Goal: Task Accomplishment & Management: Manage account settings

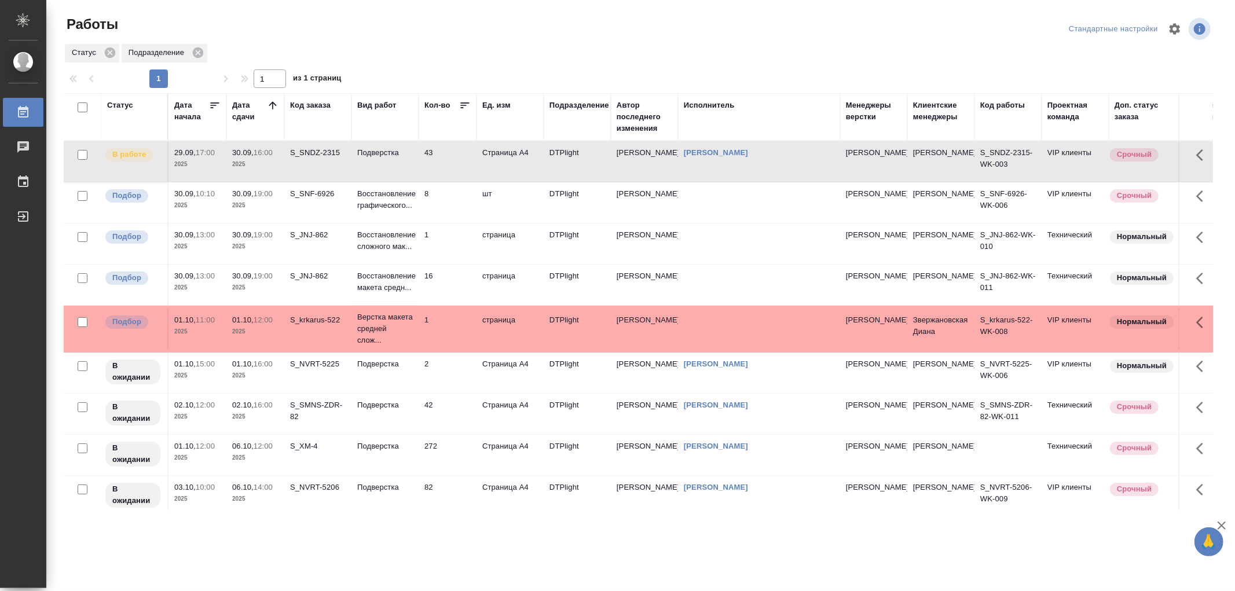
click at [404, 159] on td "Подверстка" at bounding box center [384, 161] width 67 height 41
click at [395, 157] on p "Подверстка" at bounding box center [385, 153] width 56 height 12
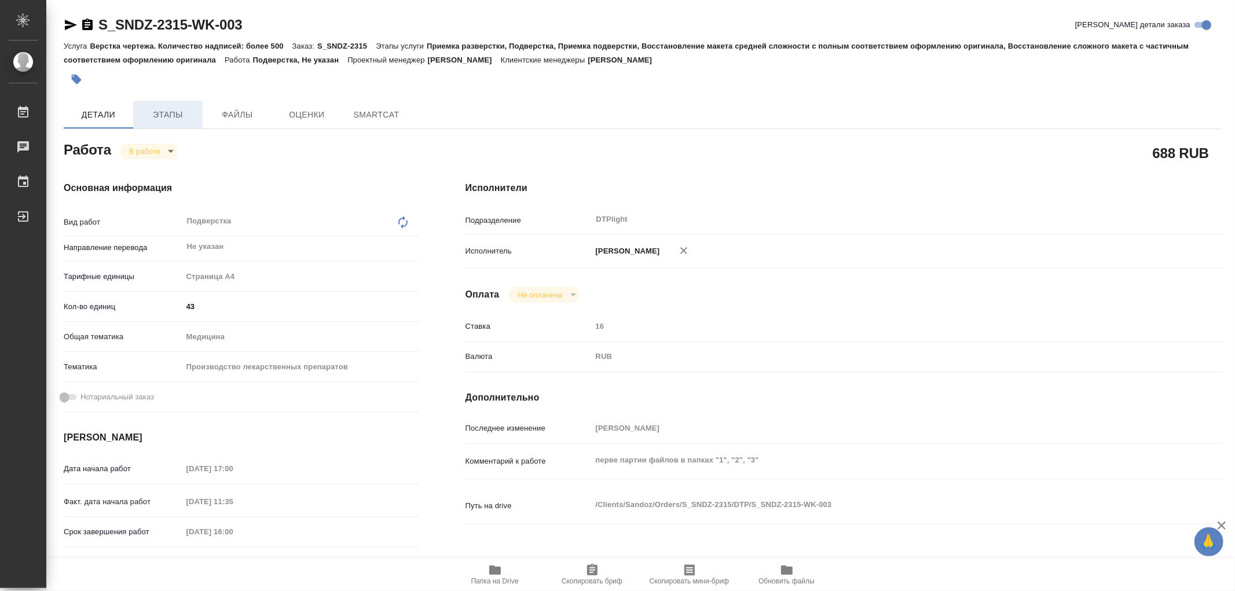
type textarea "x"
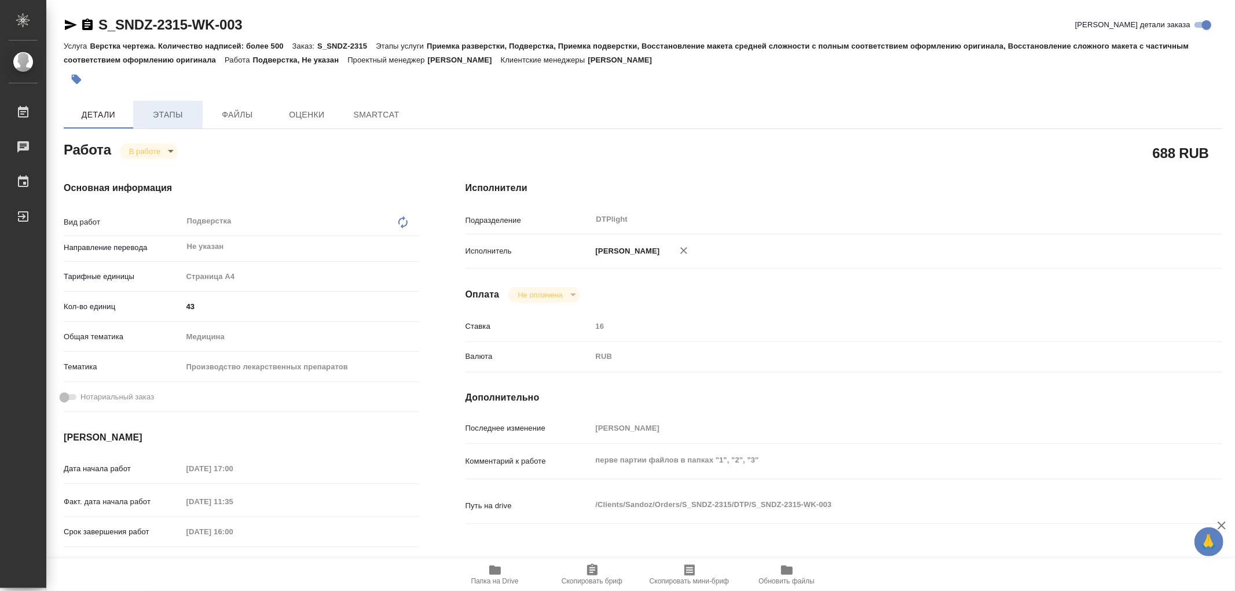
type textarea "x"
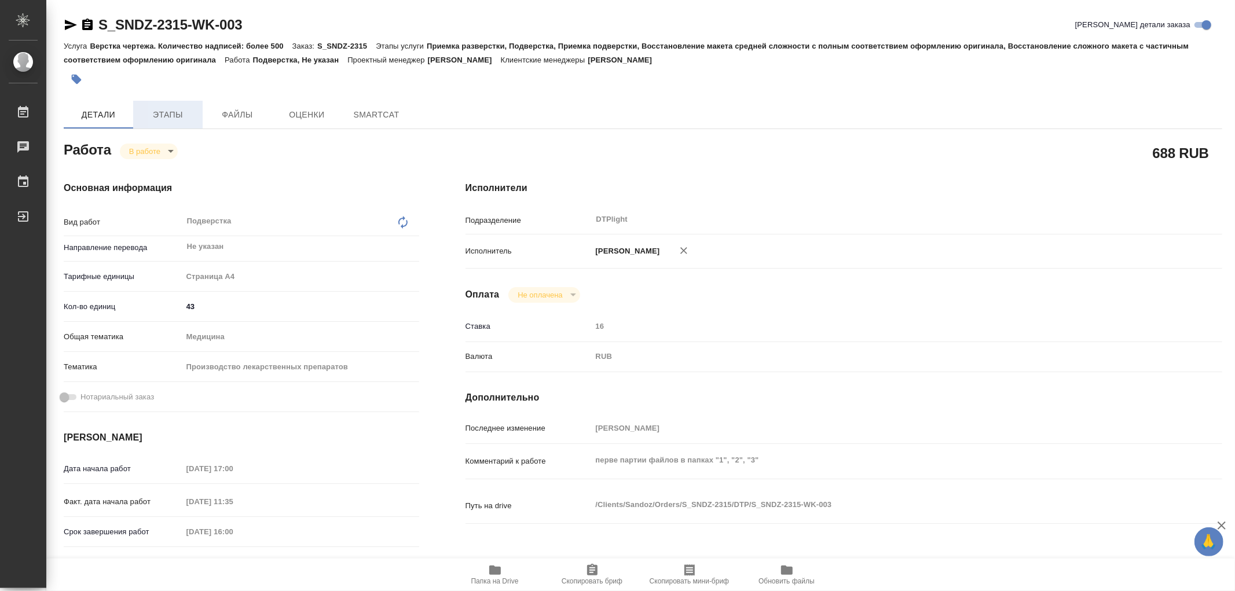
type textarea "x"
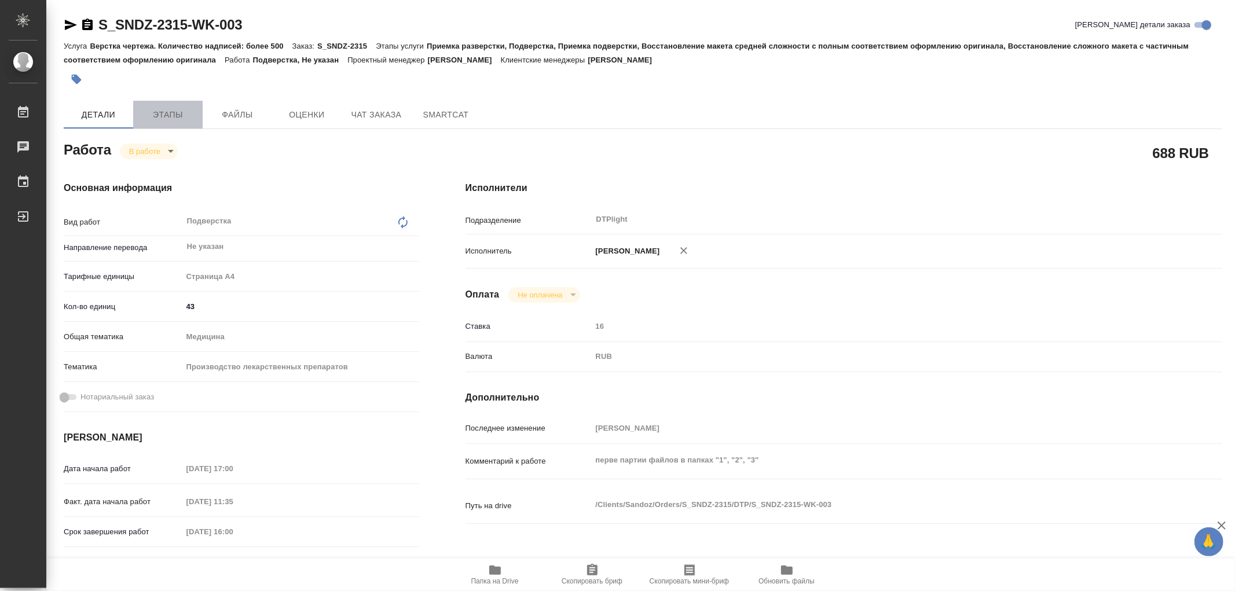
click at [177, 111] on span "Этапы" at bounding box center [168, 115] width 56 height 14
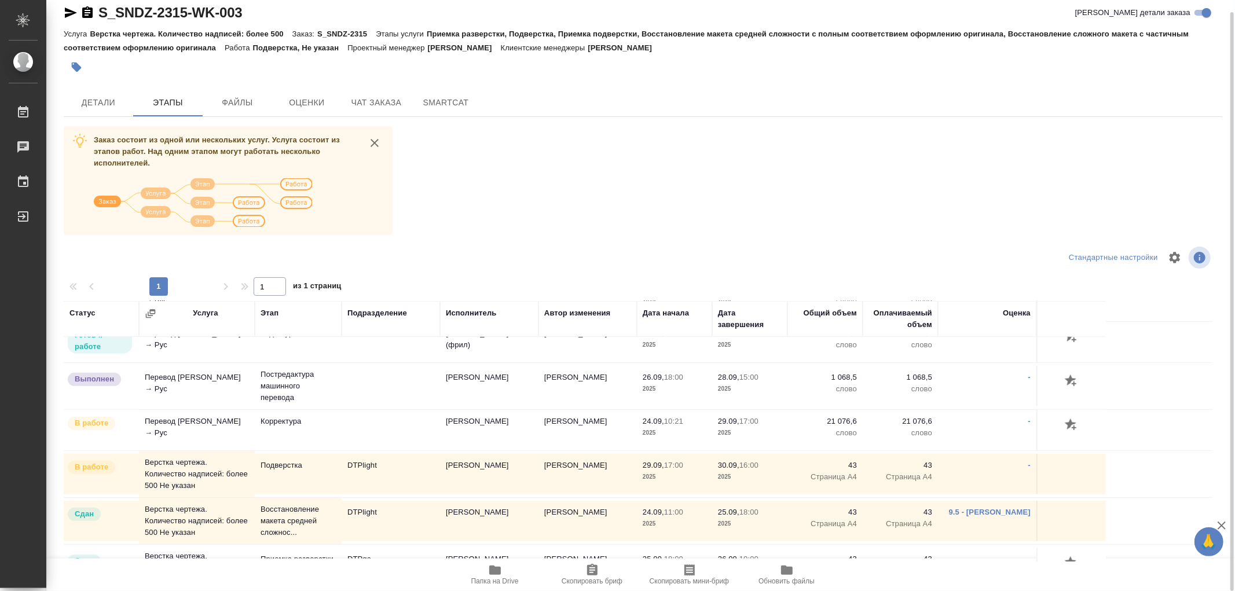
scroll to position [450, 0]
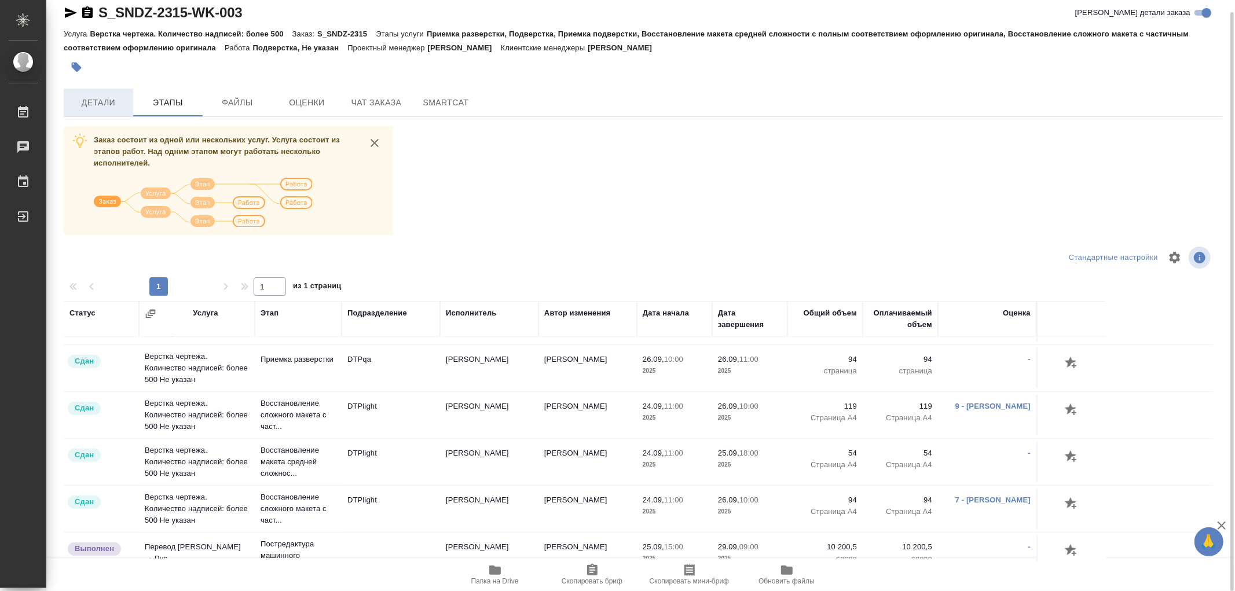
click at [86, 103] on span "Детали" at bounding box center [99, 103] width 56 height 14
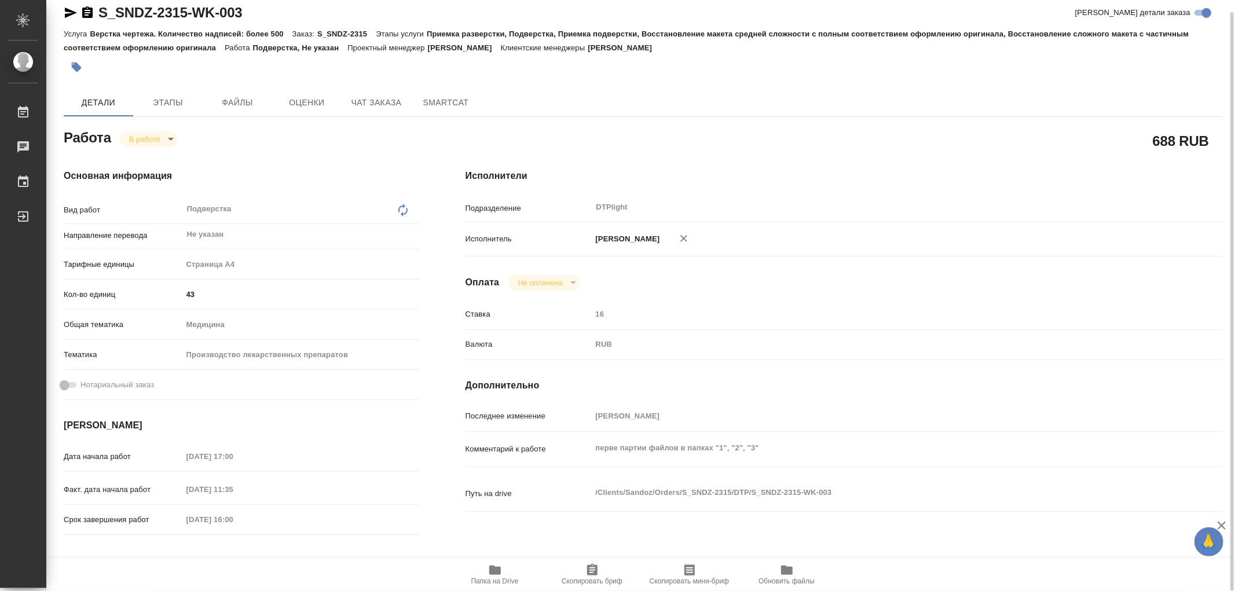
type textarea "x"
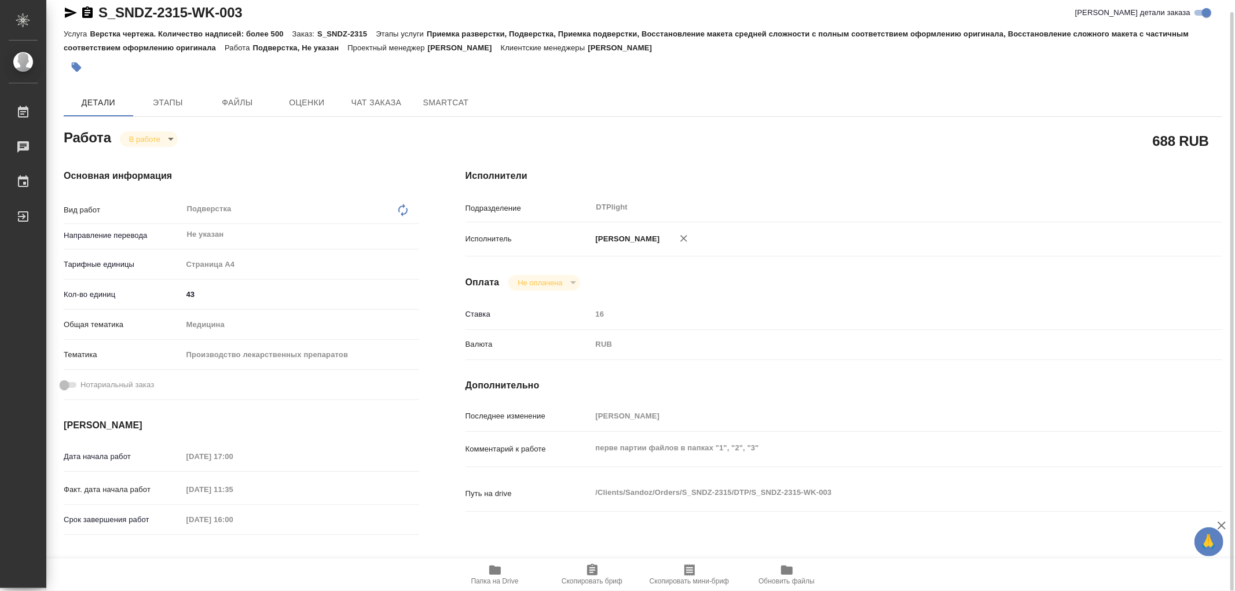
type textarea "x"
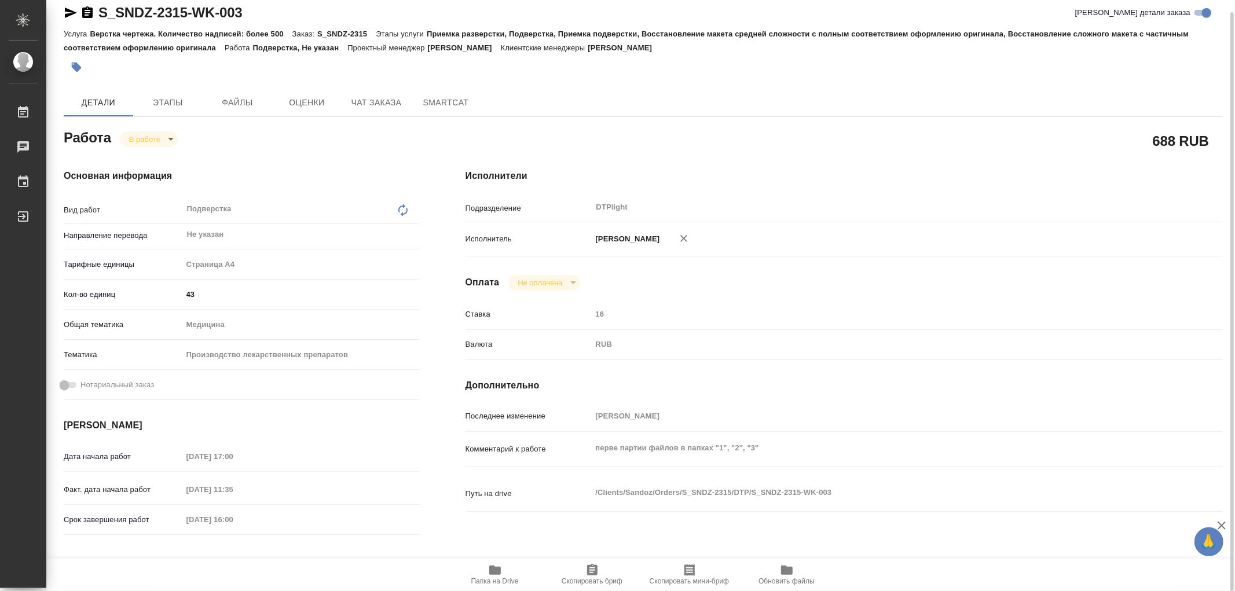
type textarea "x"
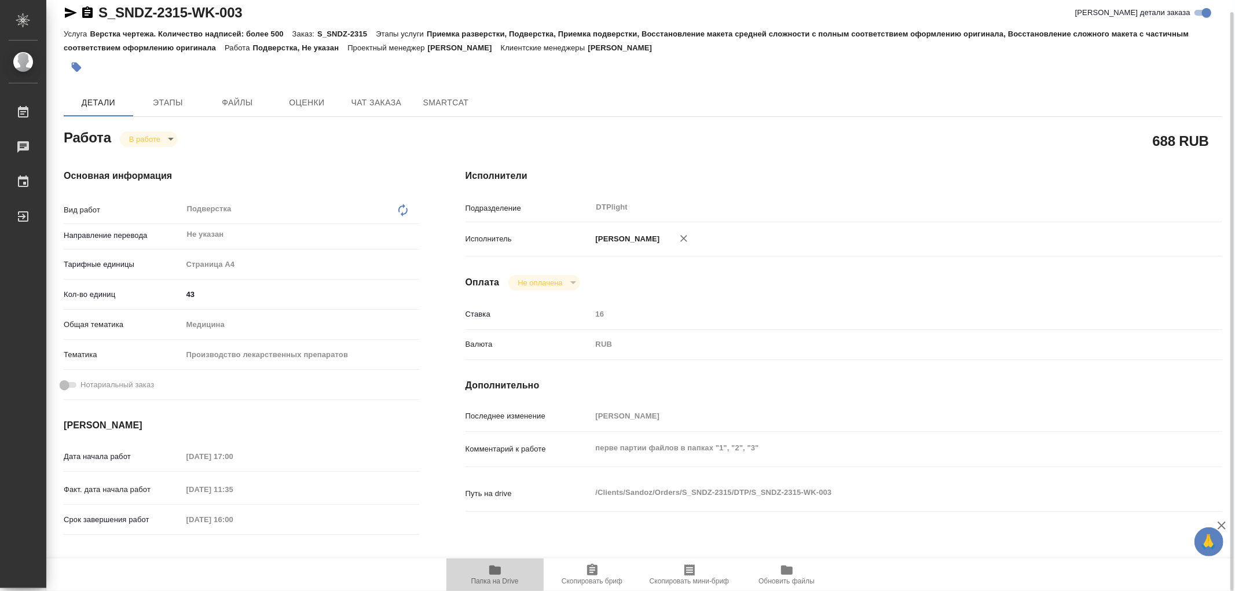
click at [498, 567] on icon "button" at bounding box center [495, 570] width 12 height 9
click at [180, 97] on span "Этапы" at bounding box center [168, 103] width 56 height 14
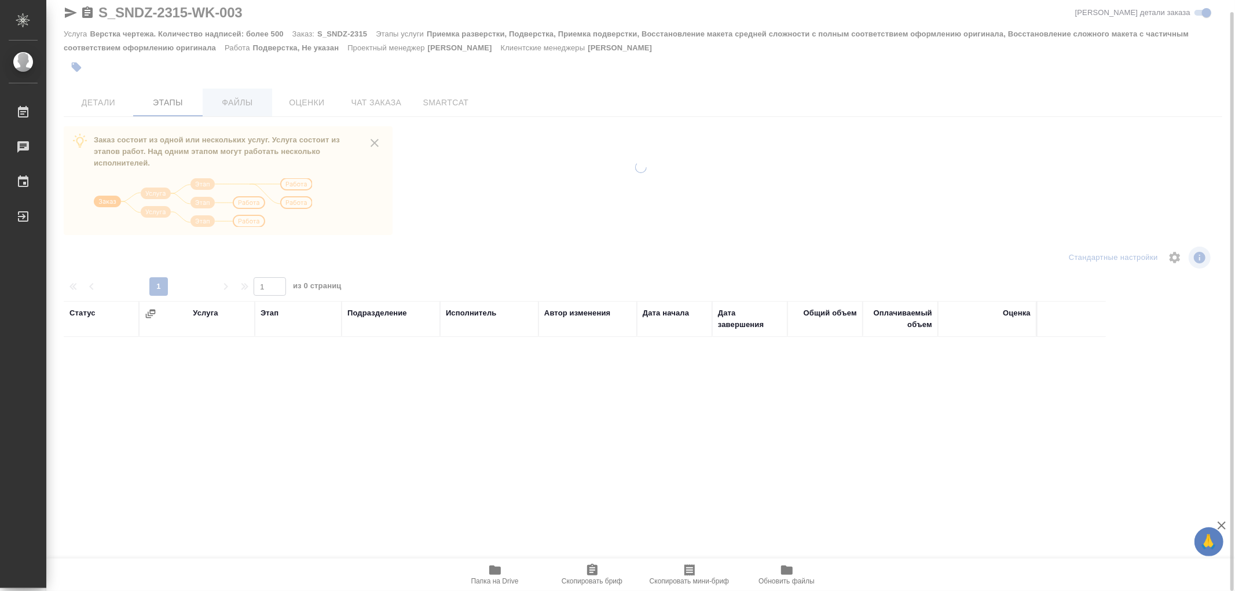
click at [240, 102] on span "Файлы" at bounding box center [238, 103] width 56 height 14
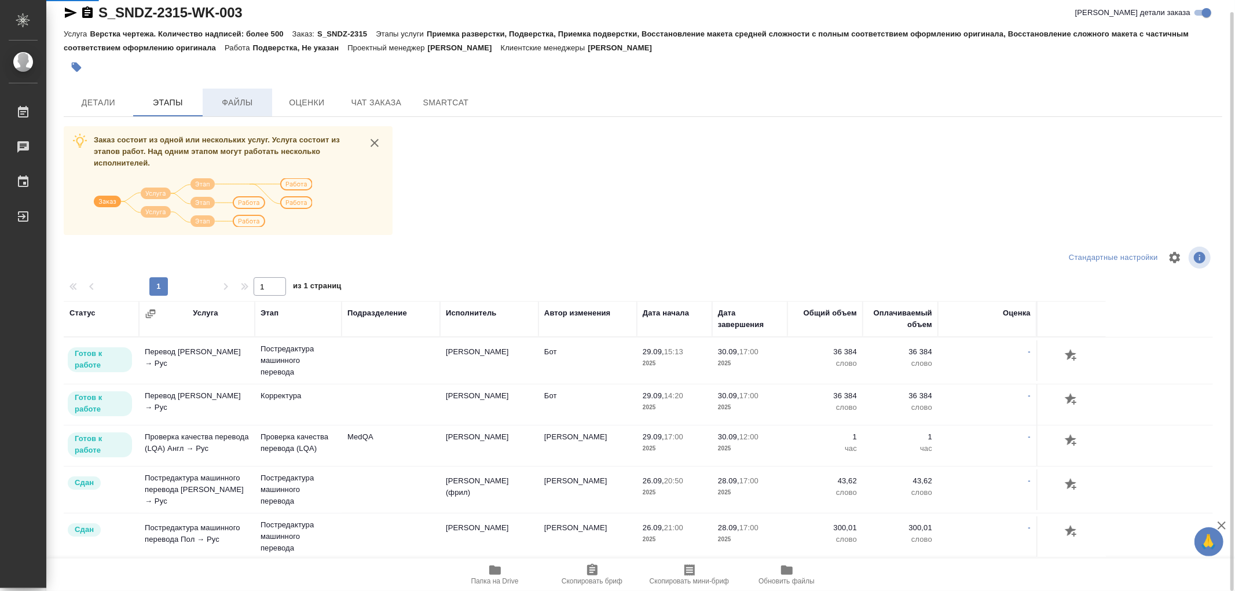
click at [241, 101] on span "Файлы" at bounding box center [238, 103] width 56 height 14
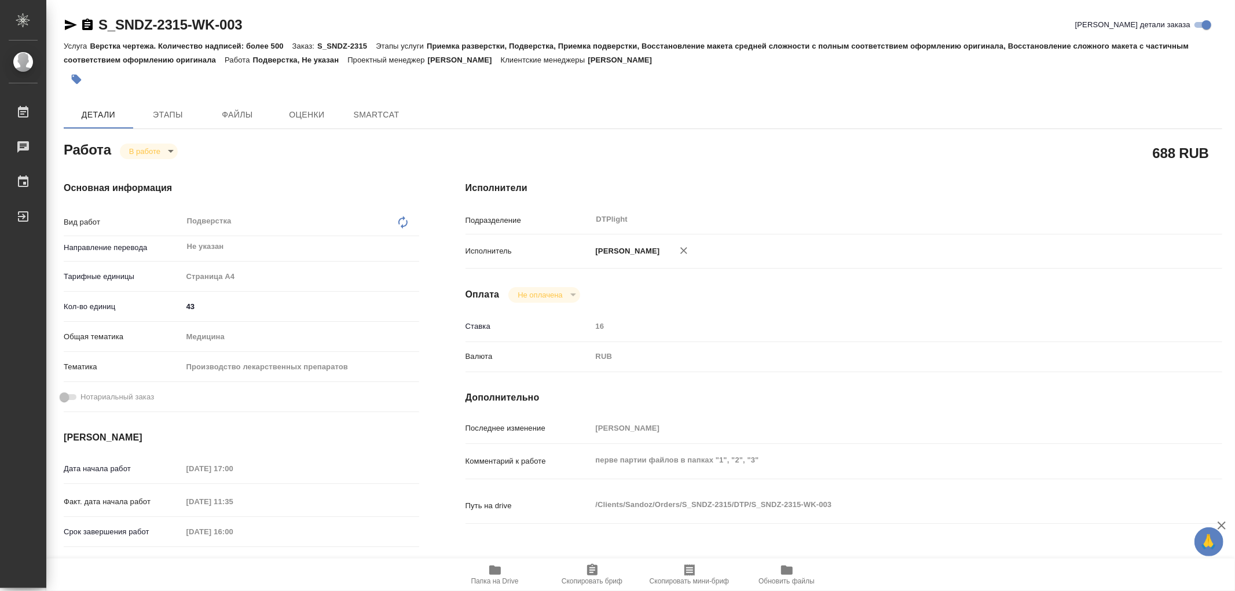
type textarea "x"
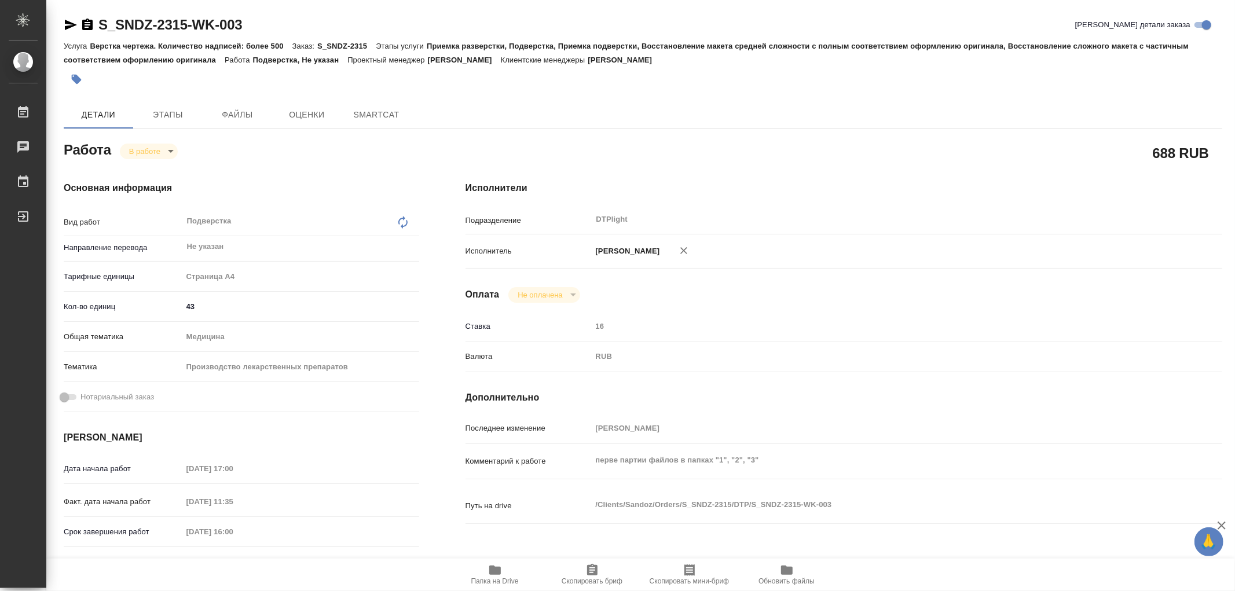
type textarea "x"
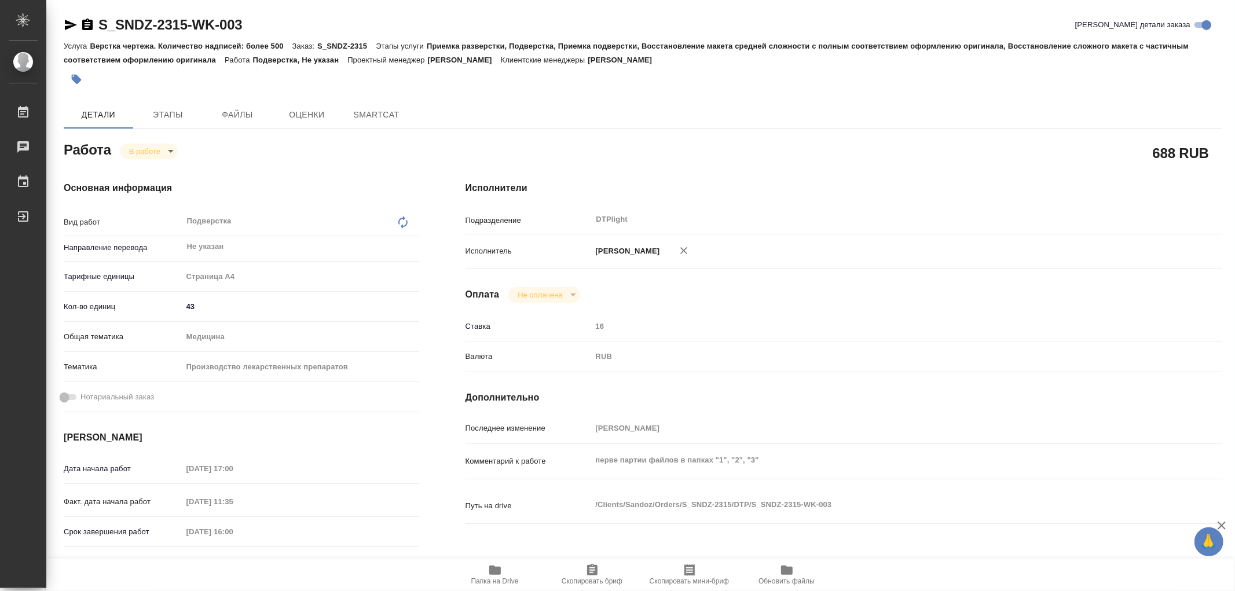
type textarea "x"
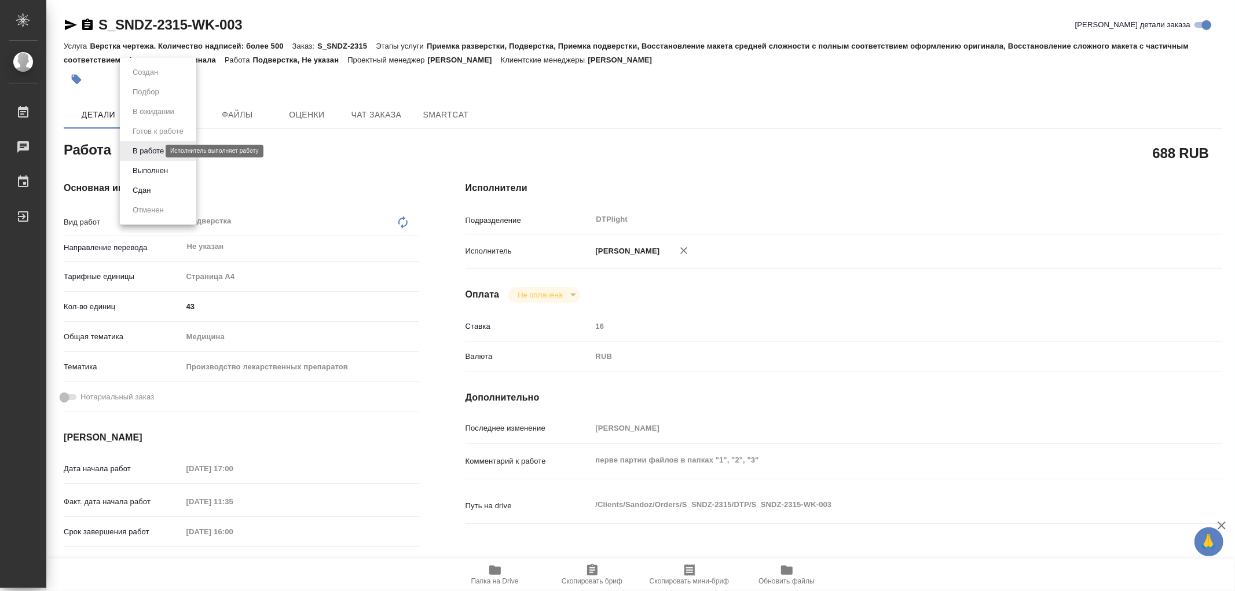
click at [137, 149] on body "🙏 .cls-1 fill:#fff; AWATERA Работы Чаты График Выйти S_SNDZ-2315-WK-003 Кратко …" at bounding box center [617, 295] width 1235 height 591
click at [149, 168] on button "Выполнен" at bounding box center [150, 170] width 42 height 13
type textarea "x"
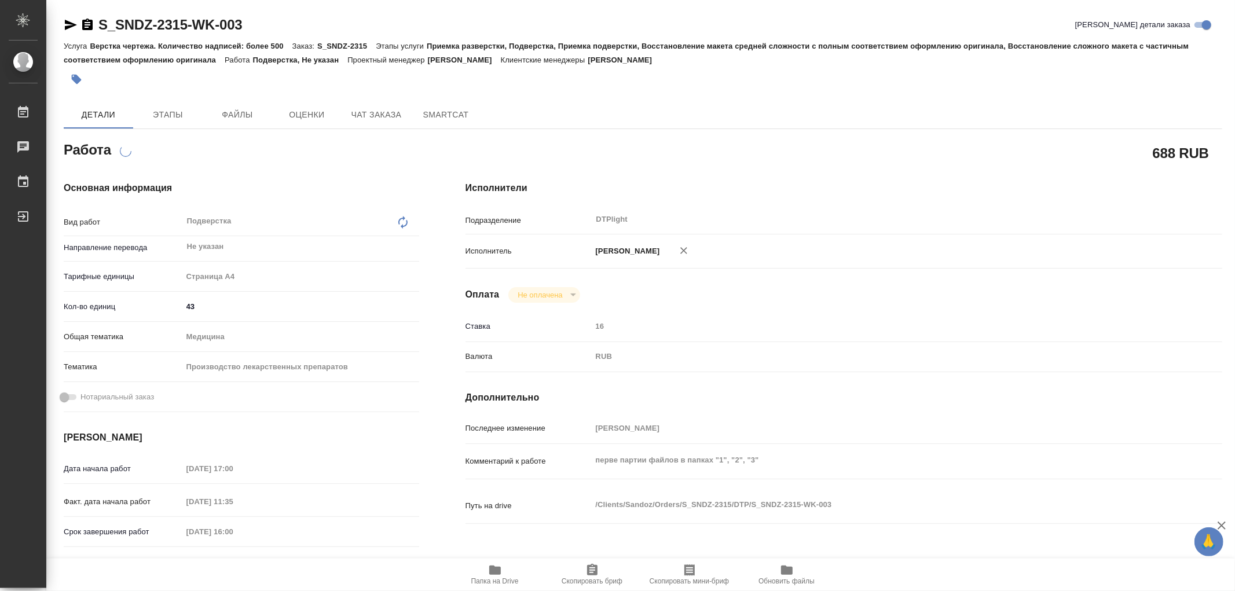
type textarea "x"
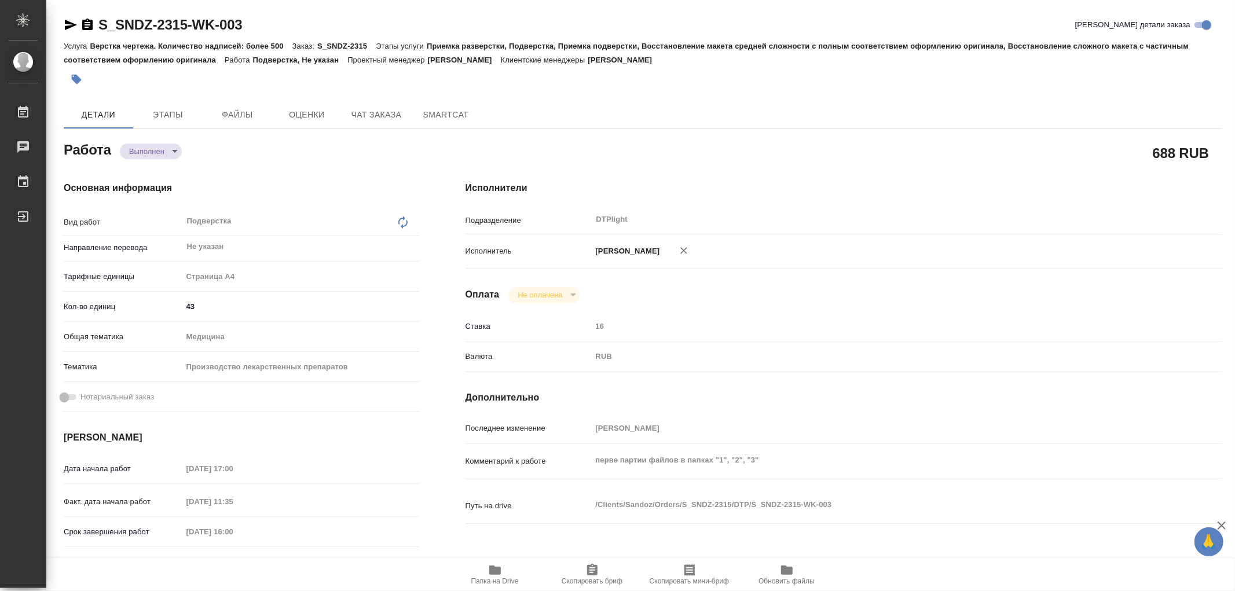
type textarea "x"
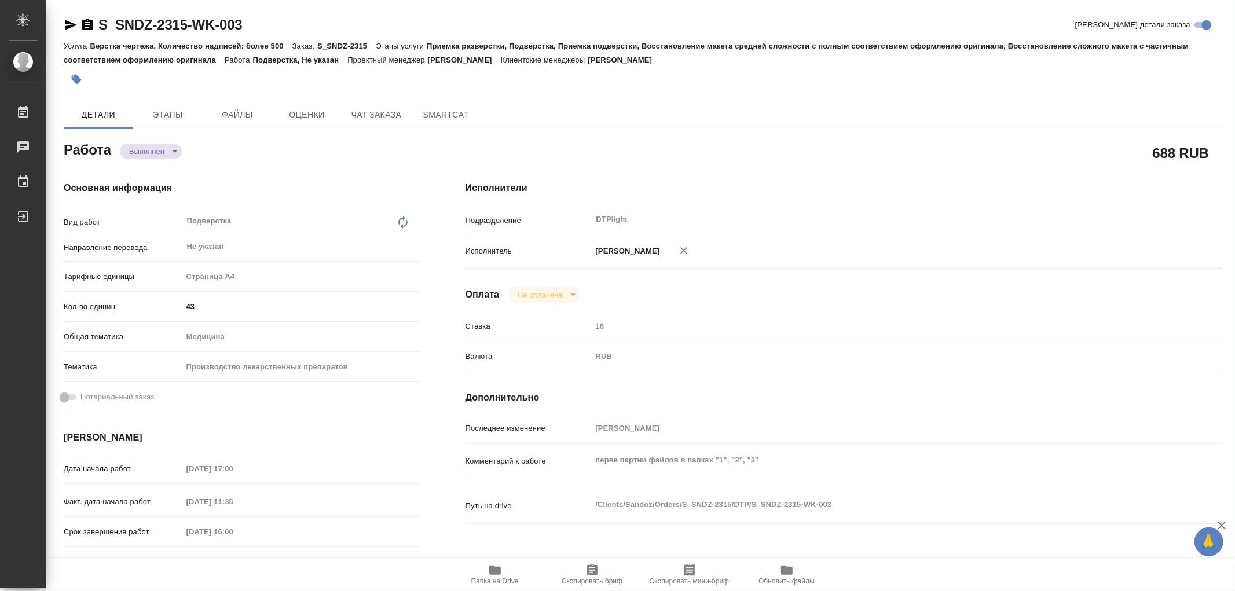
type textarea "x"
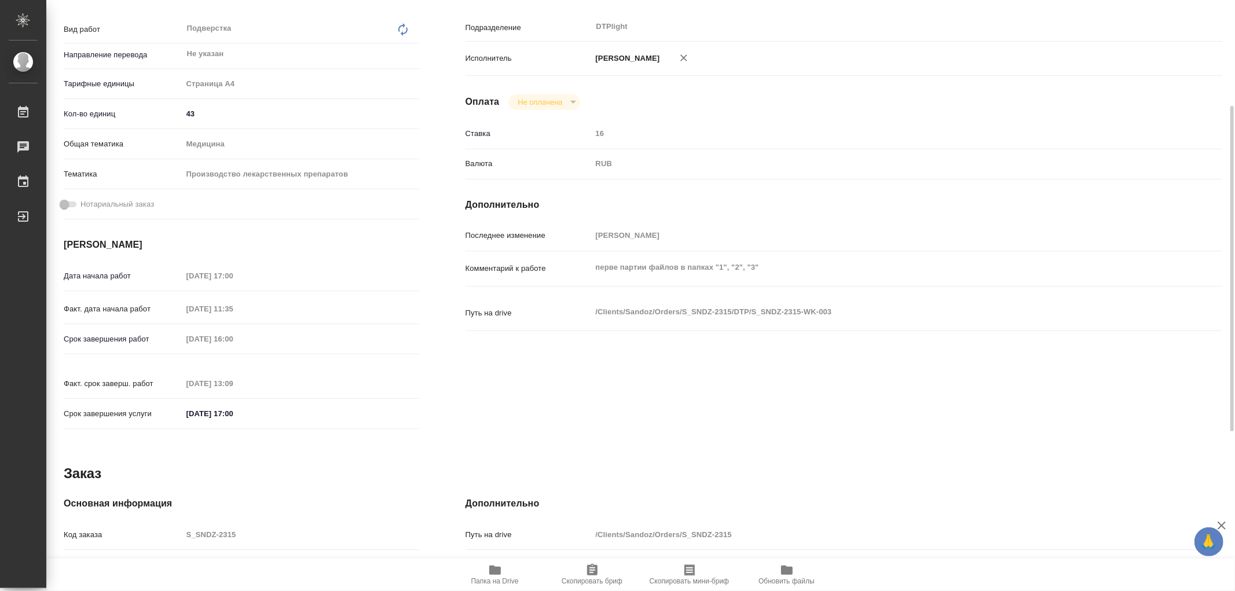
scroll to position [386, 0]
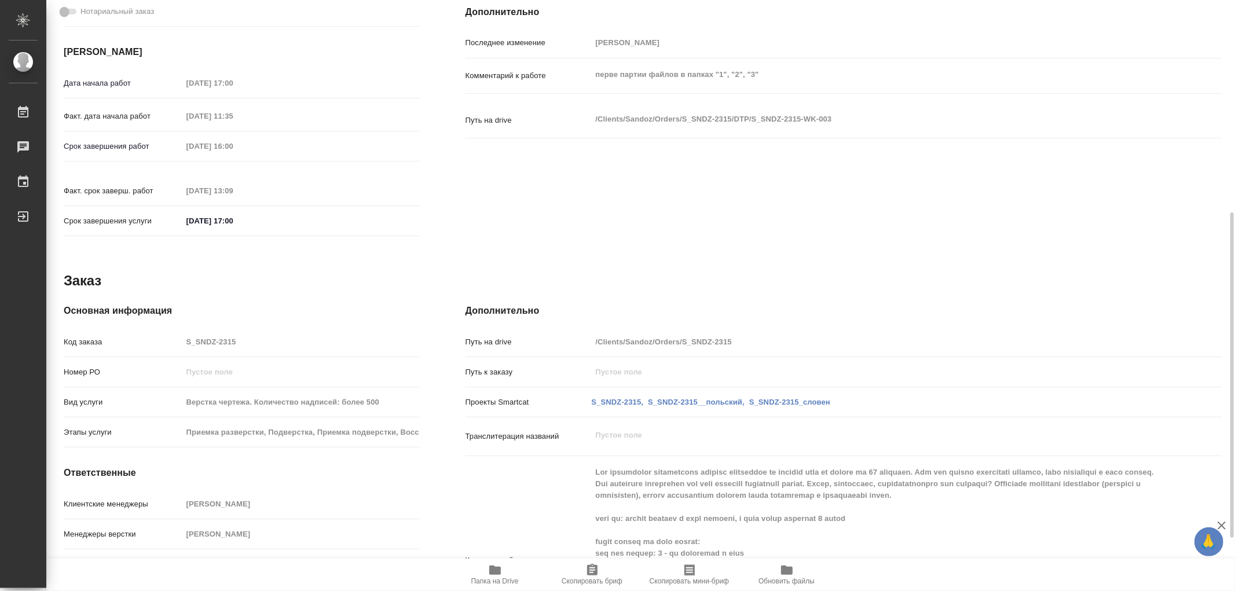
type textarea "x"
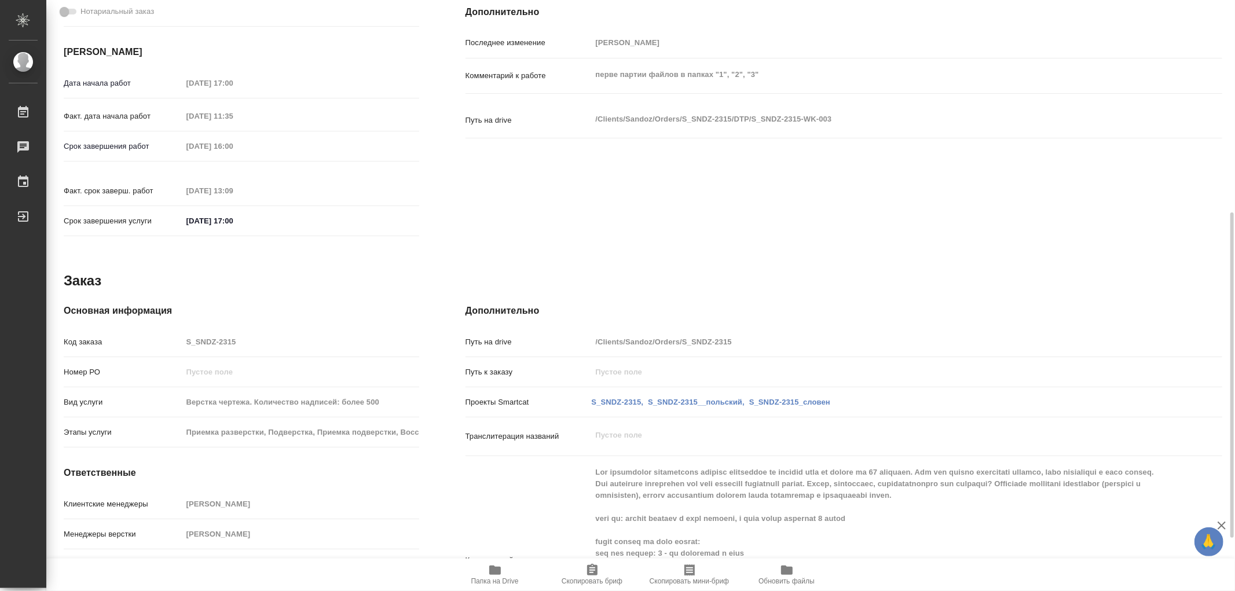
scroll to position [482, 0]
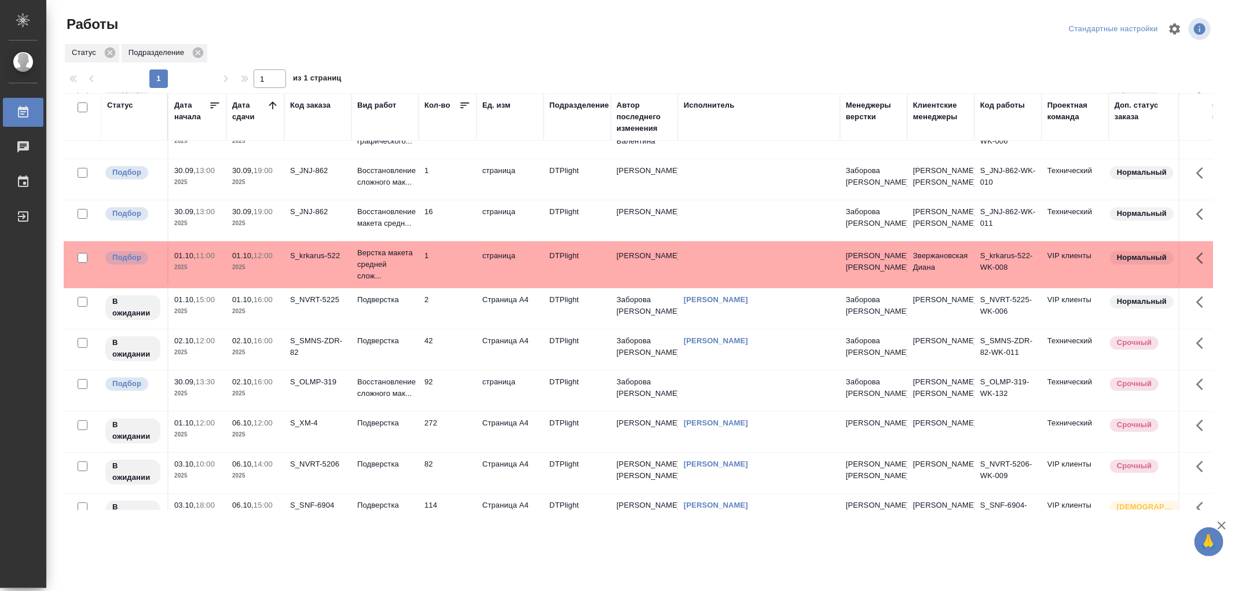
scroll to position [129, 0]
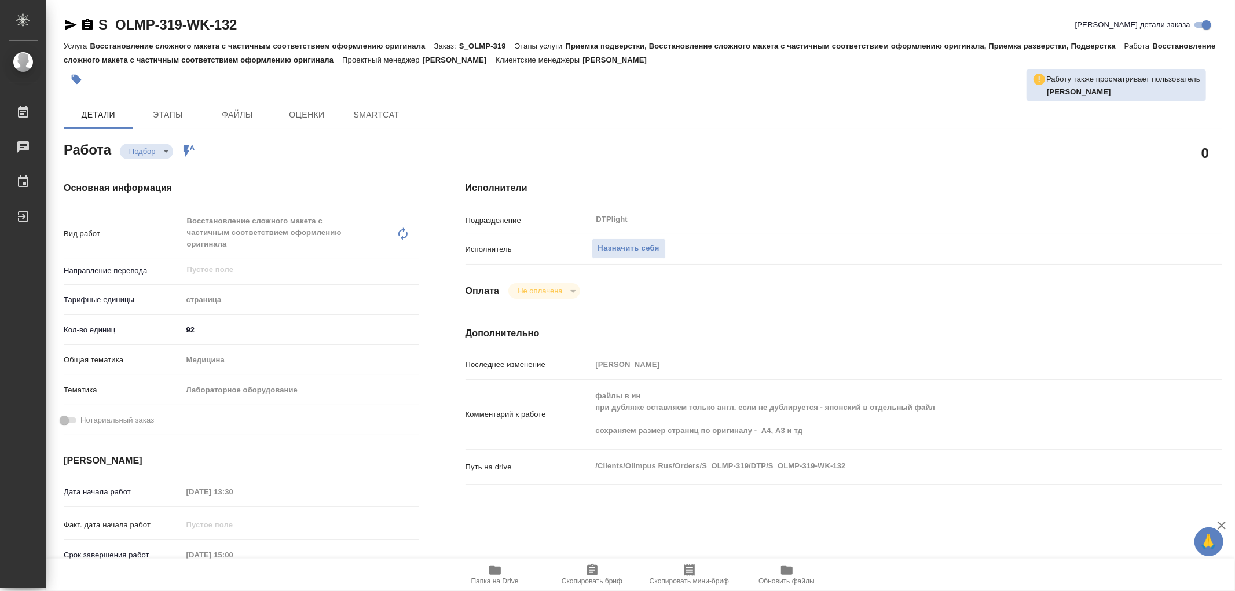
type textarea "x"
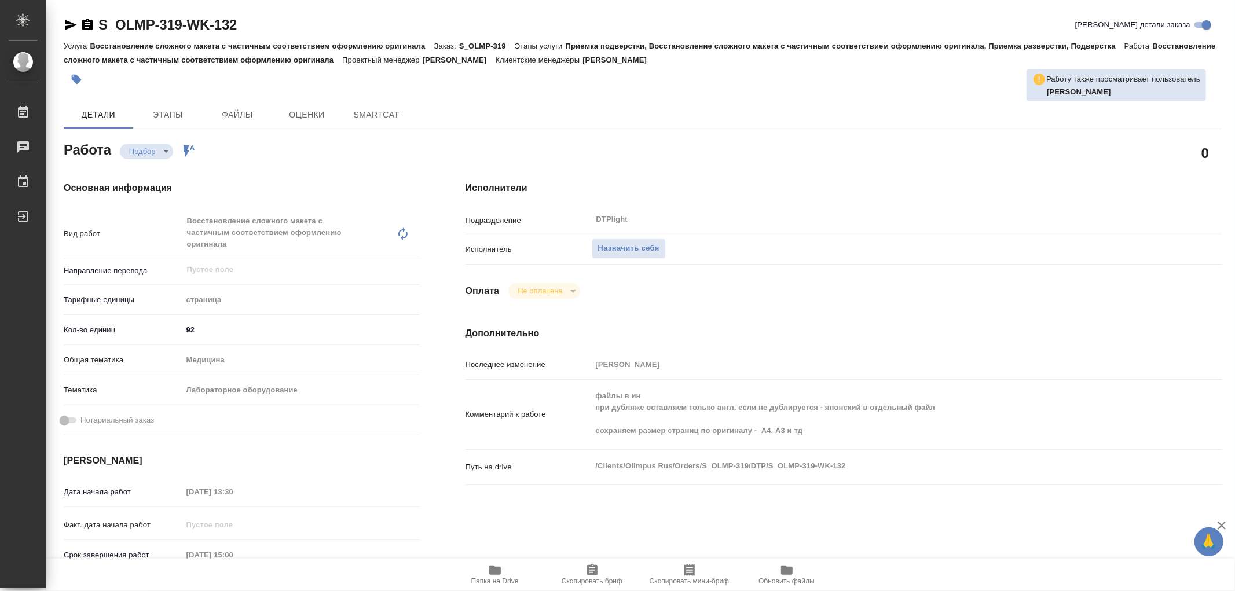
type textarea "x"
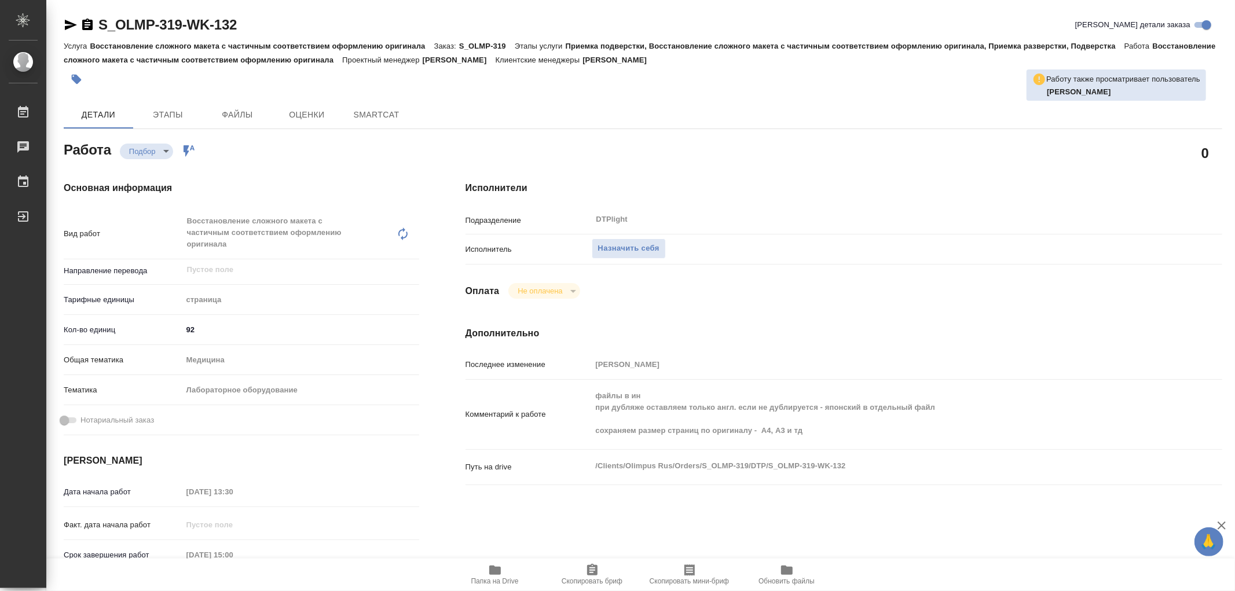
type textarea "x"
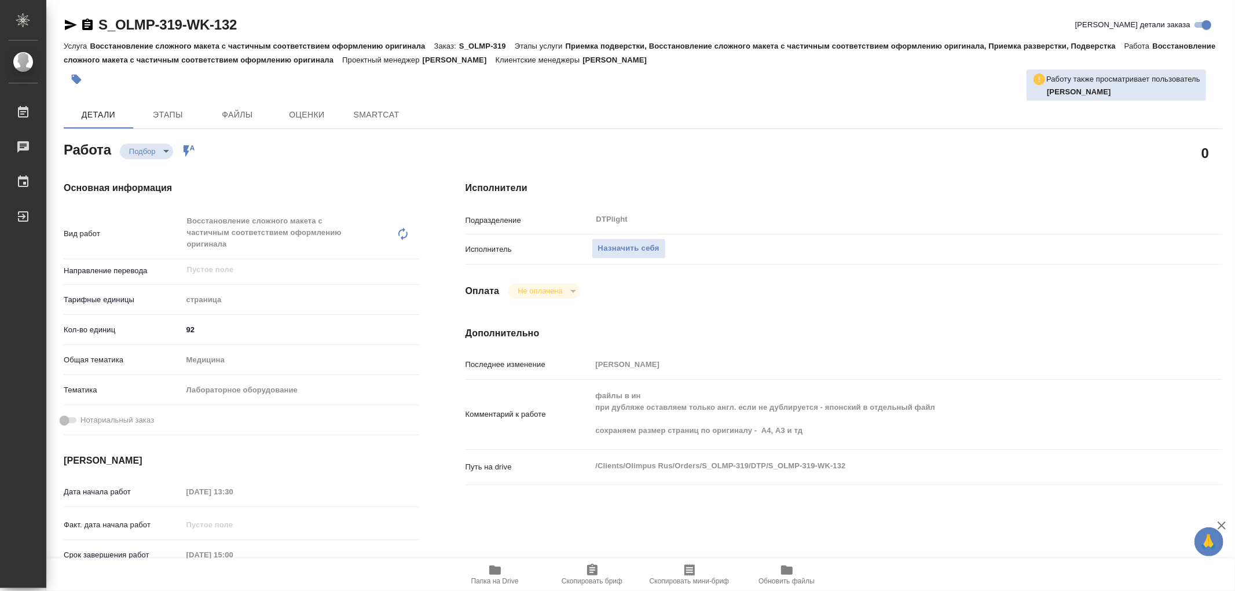
type textarea "x"
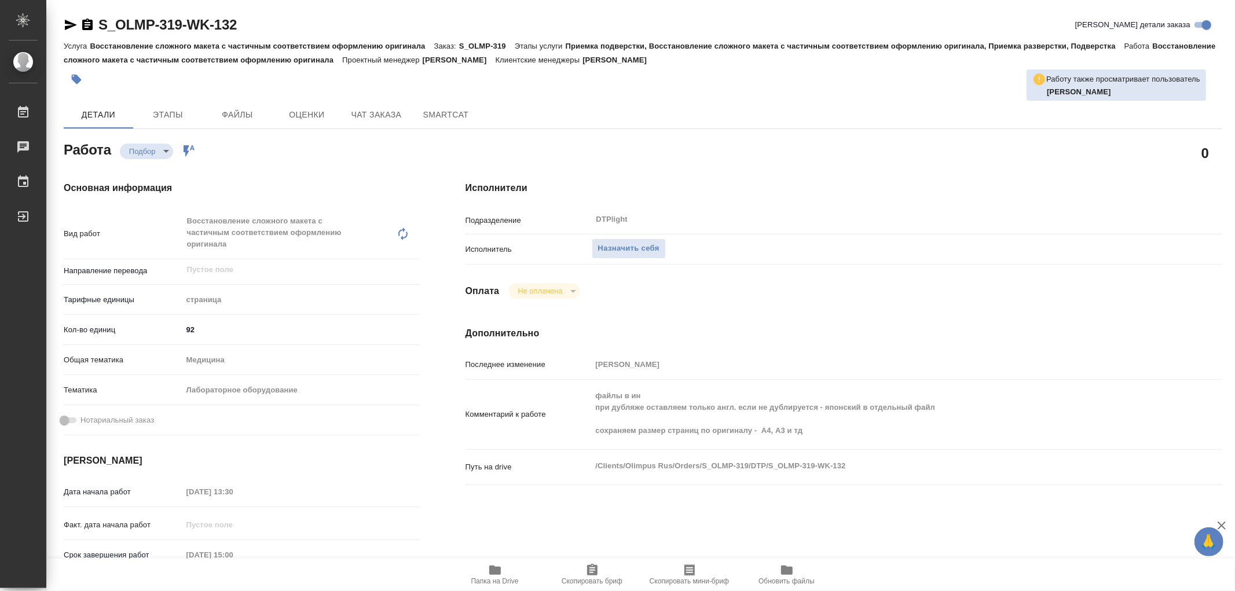
type textarea "x"
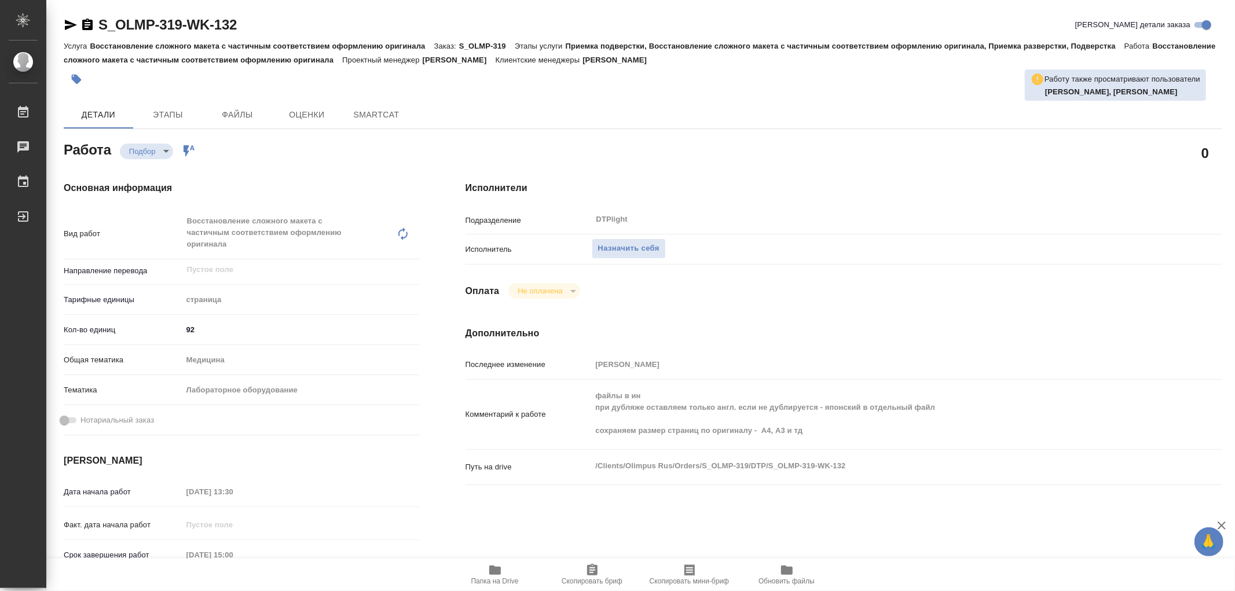
type textarea "x"
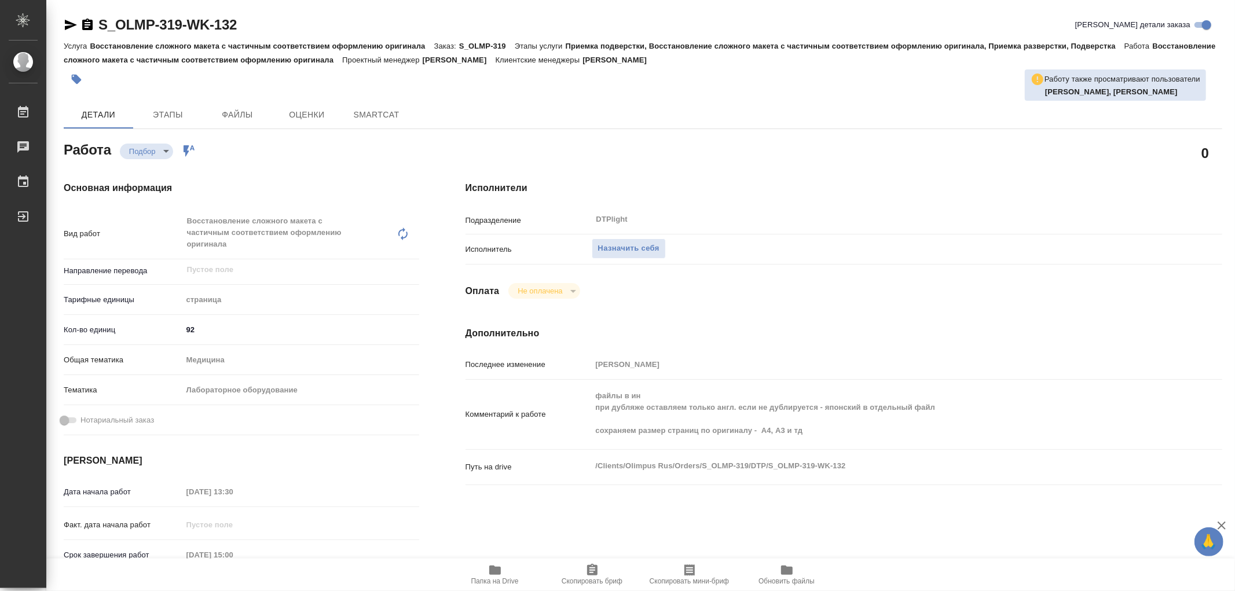
type textarea "x"
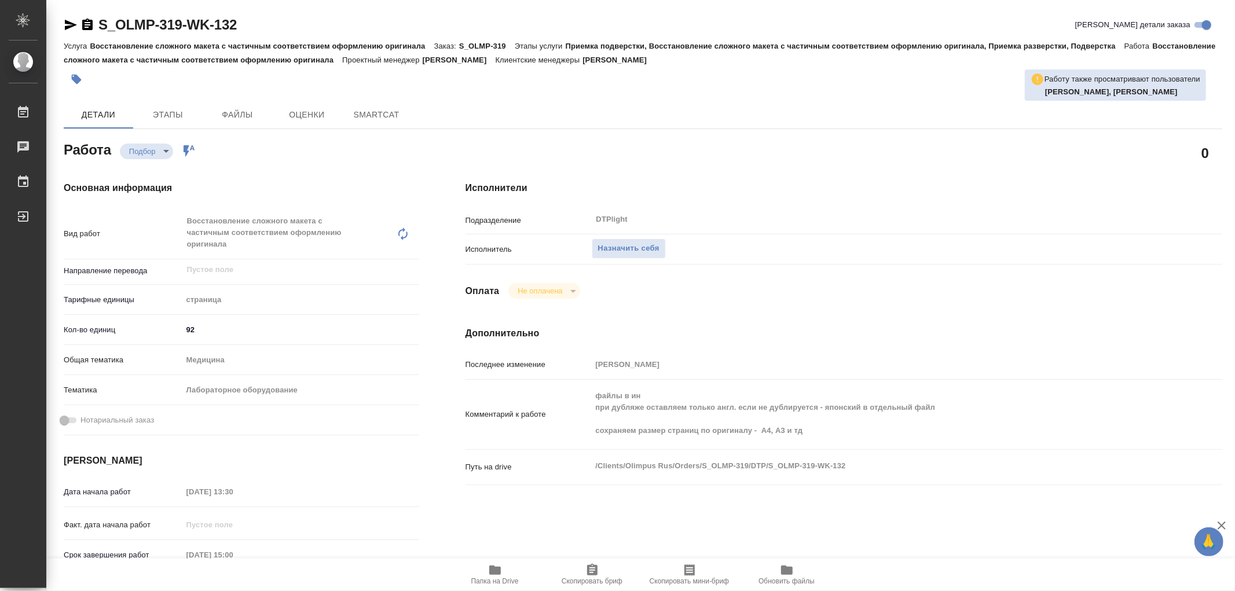
type textarea "x"
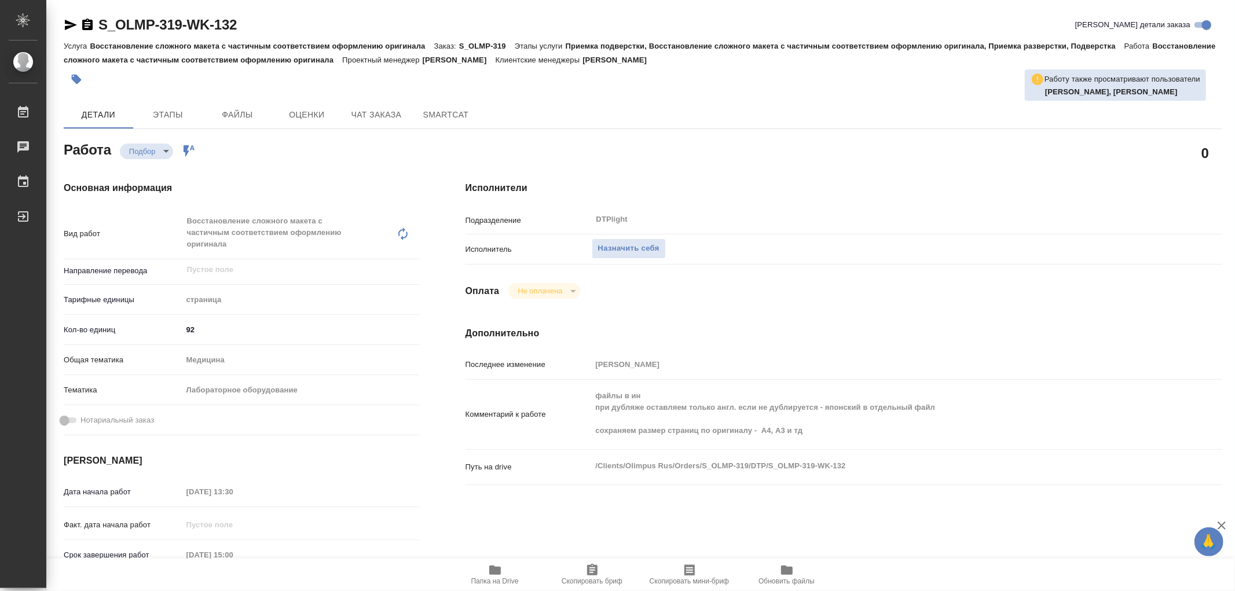
type textarea "x"
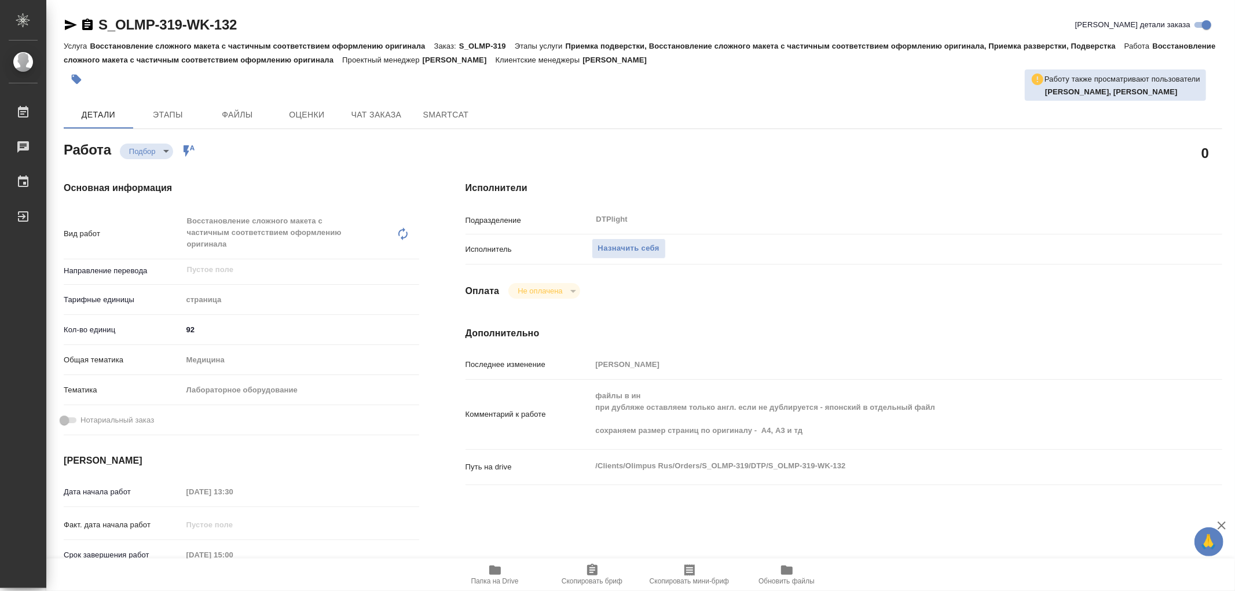
type textarea "x"
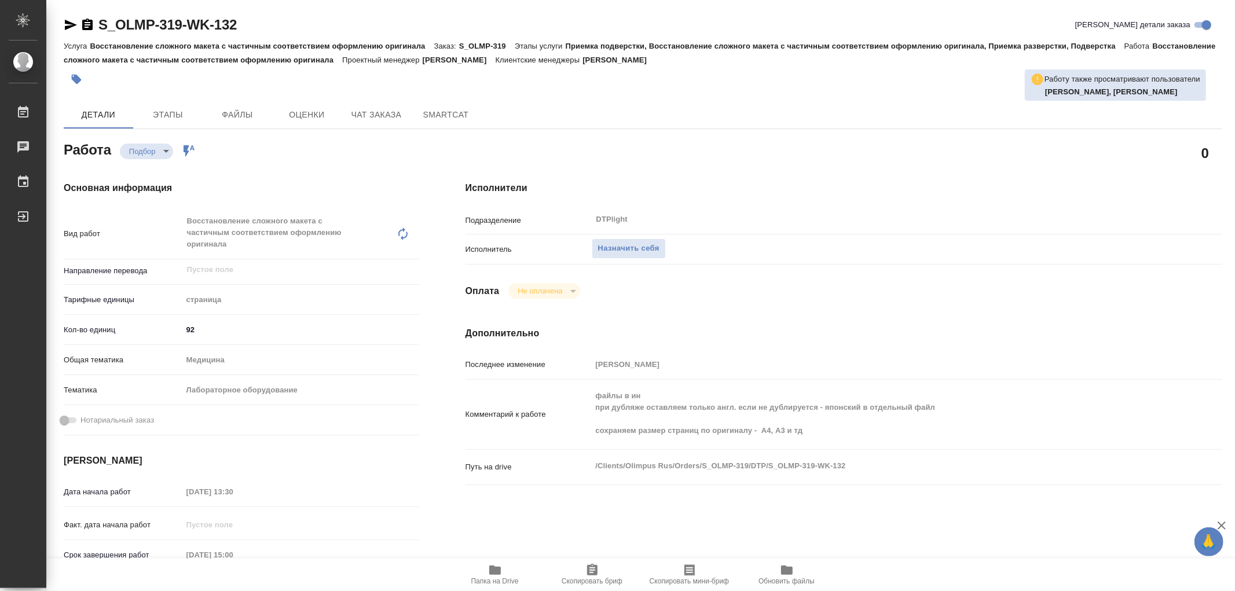
type textarea "x"
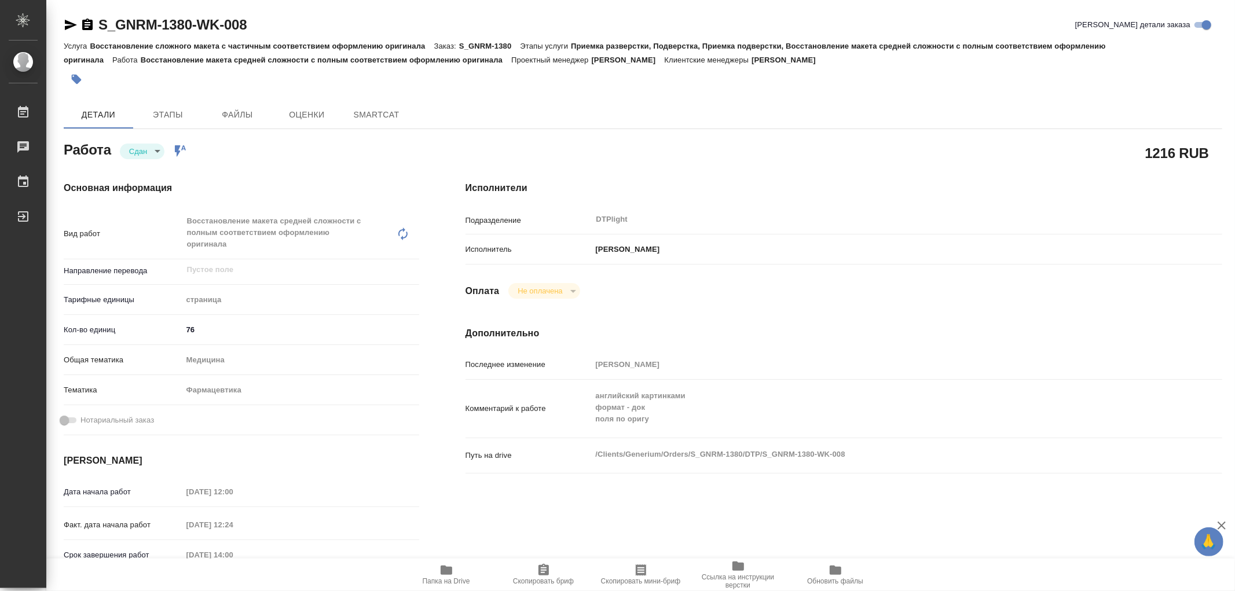
type textarea "x"
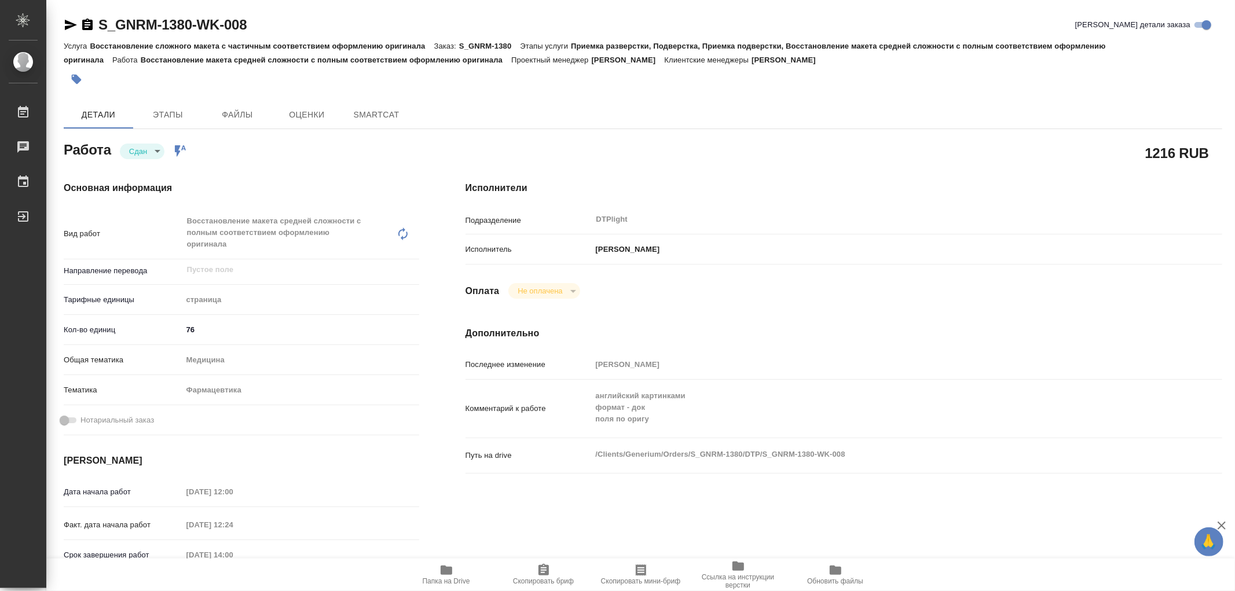
type textarea "x"
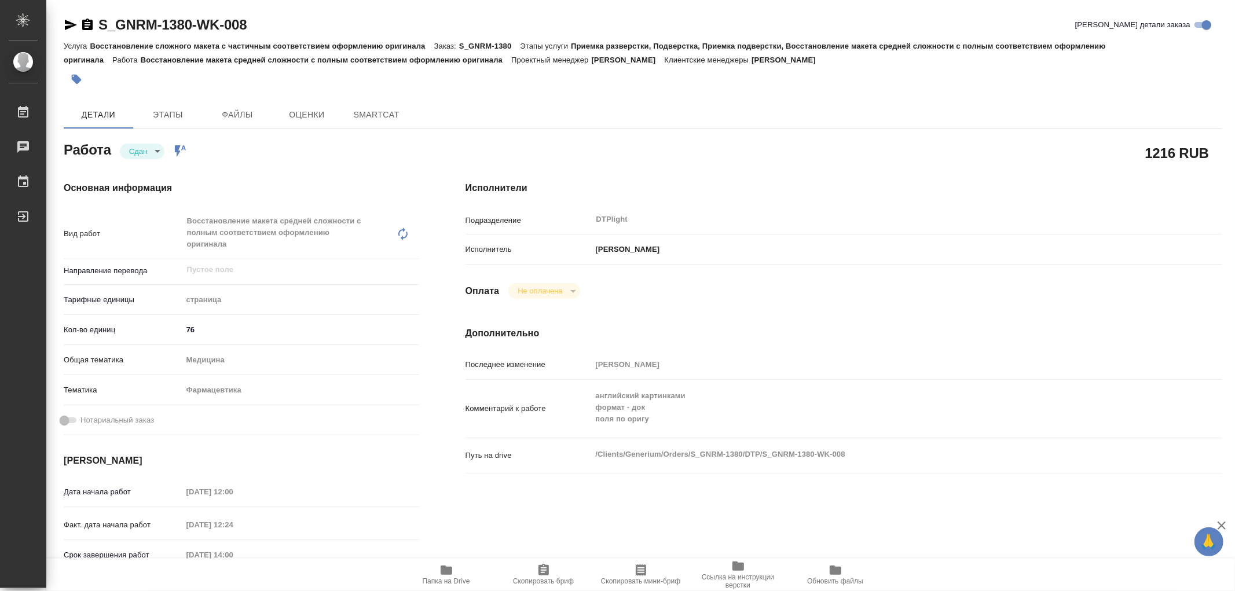
type textarea "x"
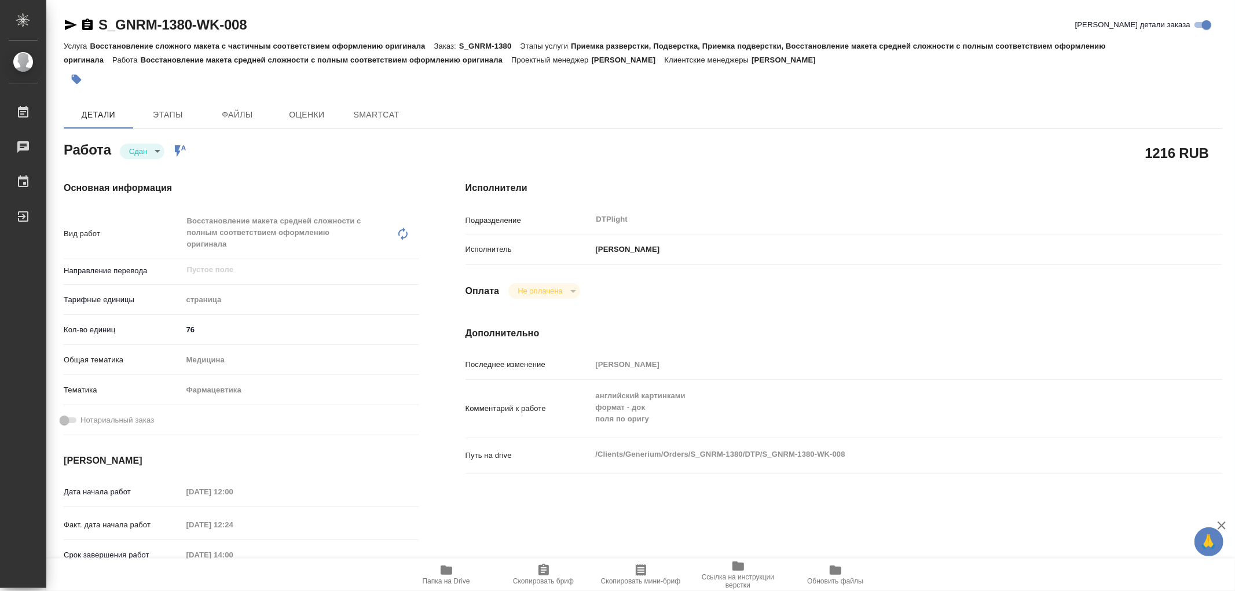
type textarea "x"
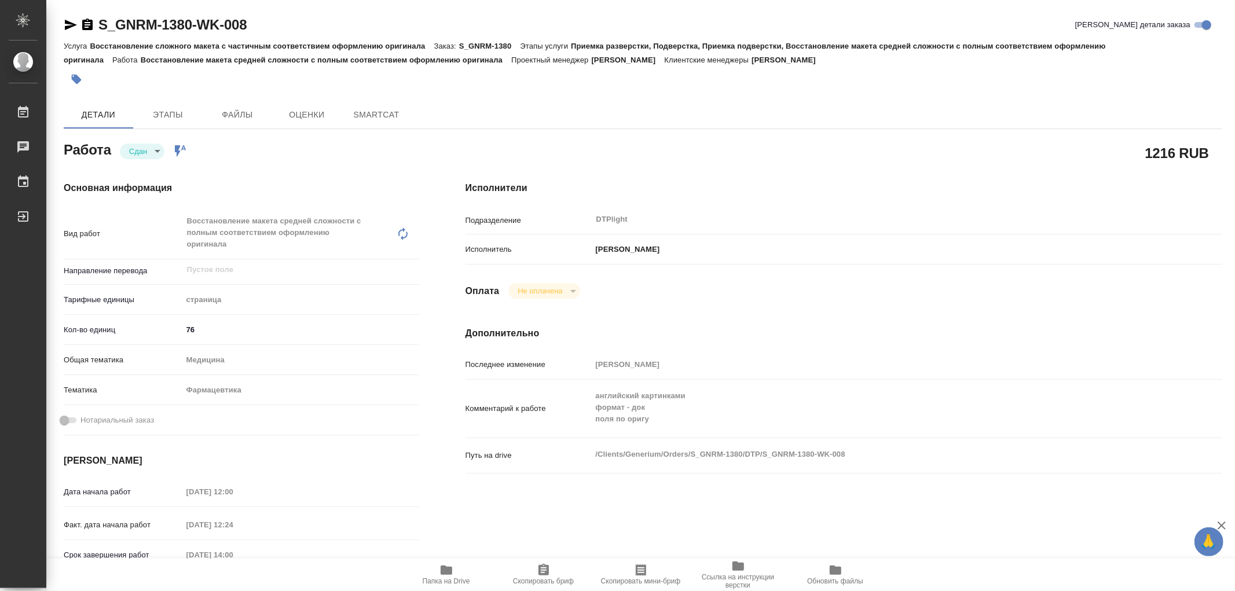
type textarea "x"
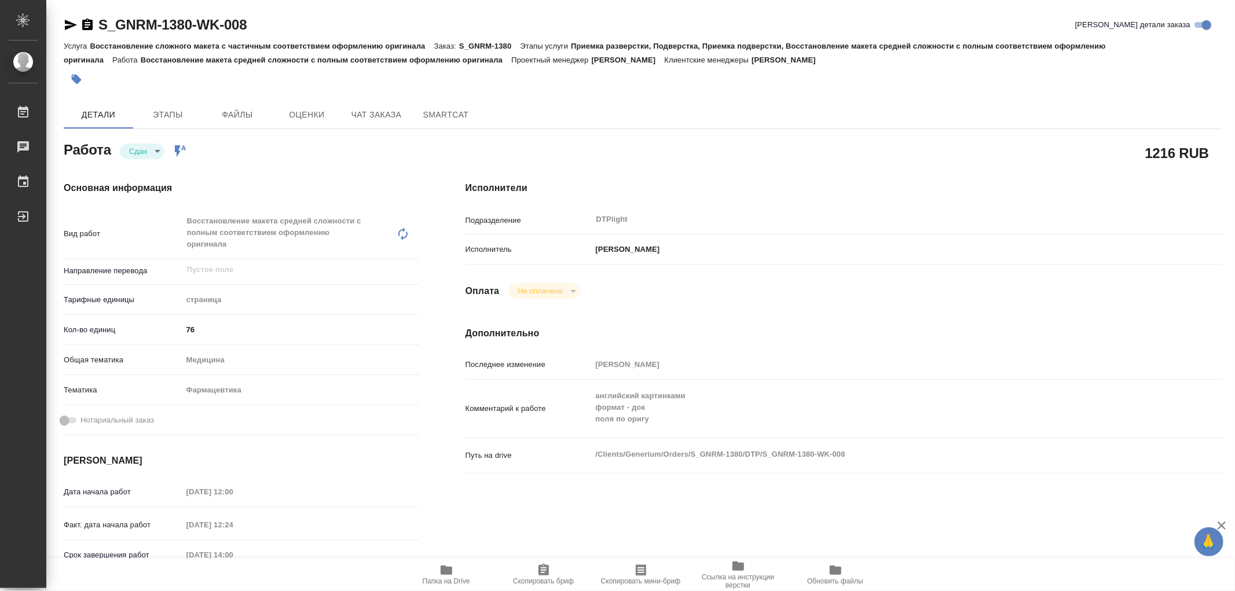
type textarea "x"
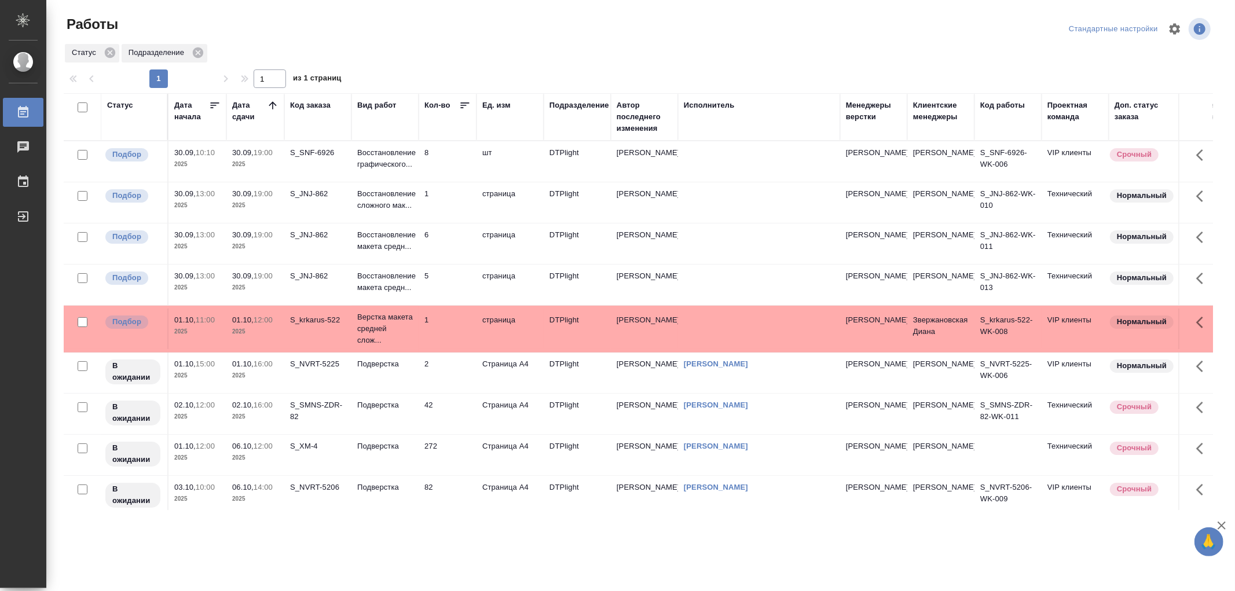
click at [386, 424] on td "Подверстка" at bounding box center [384, 414] width 67 height 41
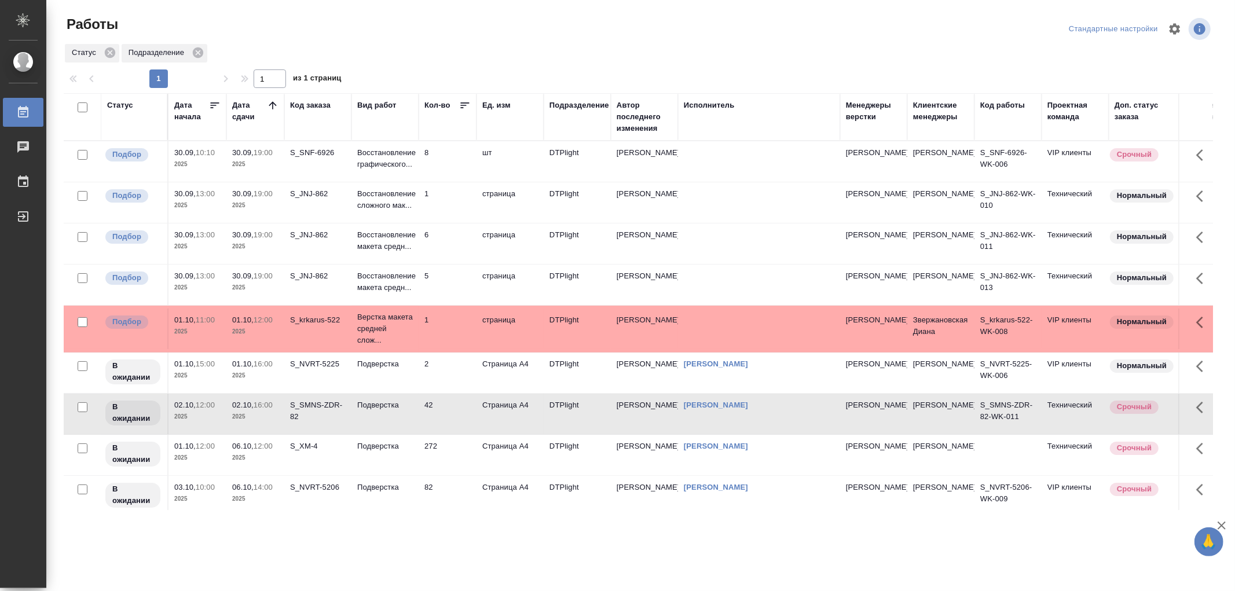
click at [386, 424] on td "Подверстка" at bounding box center [384, 414] width 67 height 41
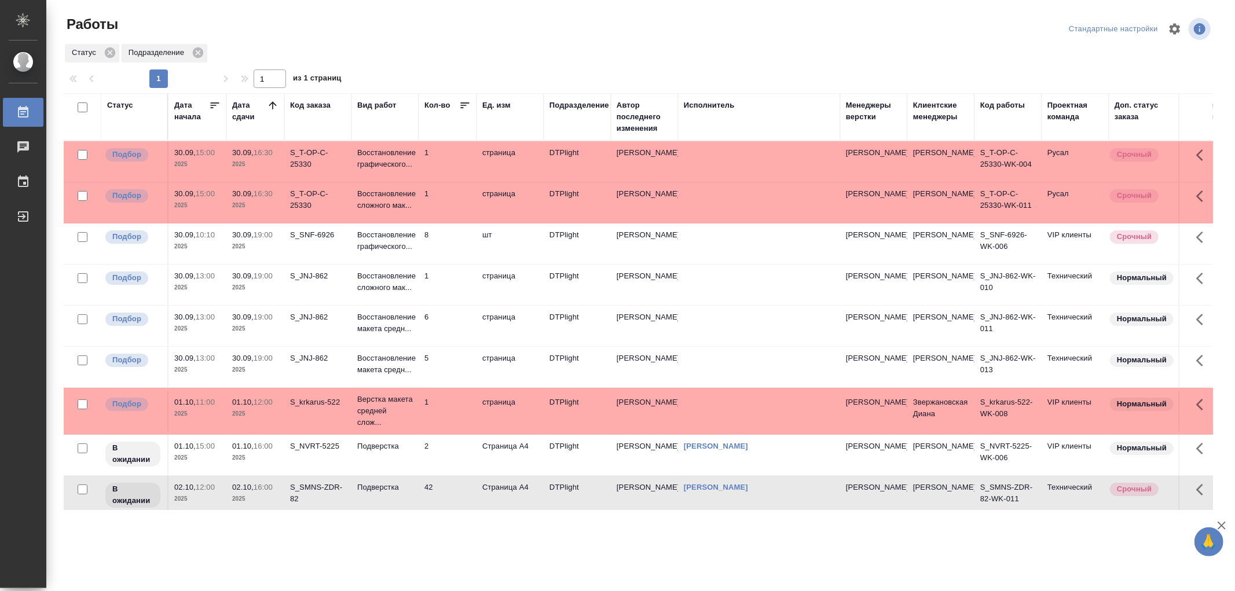
click at [412, 335] on td "Восстановление макета средн..." at bounding box center [384, 326] width 67 height 41
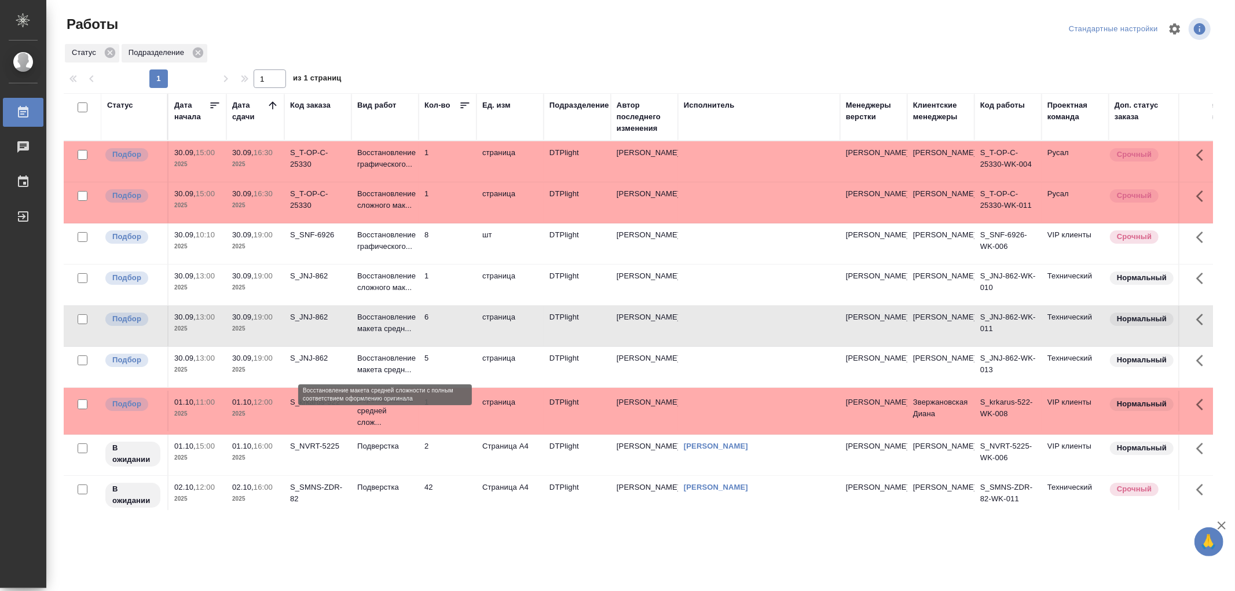
click at [404, 372] on p "Восстановление макета средн..." at bounding box center [385, 364] width 56 height 23
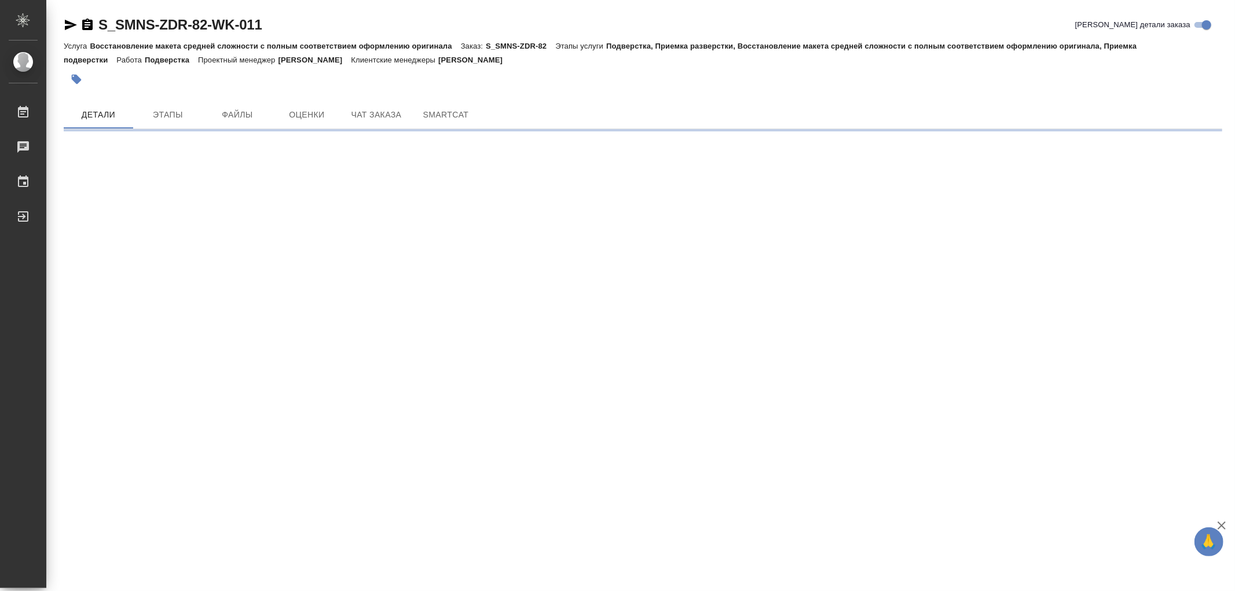
click at [947, 558] on div ".cls-1 fill:#fff; AWATERA Работы 0 Чаты График Выйти S_SMNS-ZDR-82-WK-011 Кратк…" at bounding box center [617, 295] width 1235 height 591
click at [373, 113] on span "Чат заказа" at bounding box center [377, 115] width 56 height 14
click at [82, 116] on span "Детали" at bounding box center [99, 115] width 56 height 14
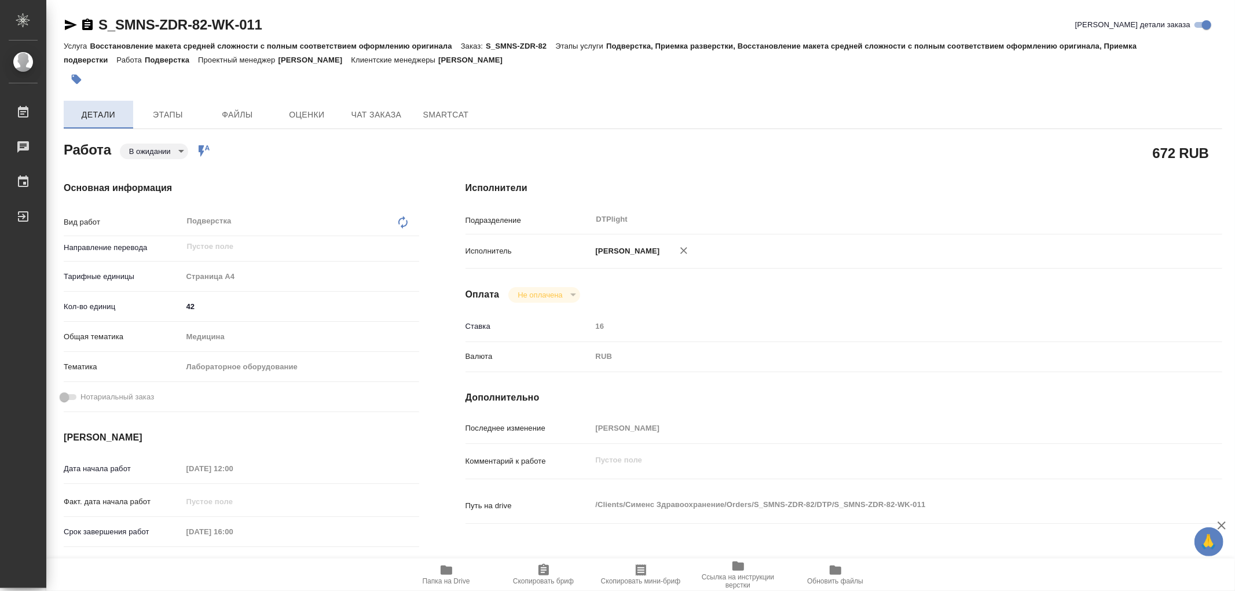
type textarea "x"
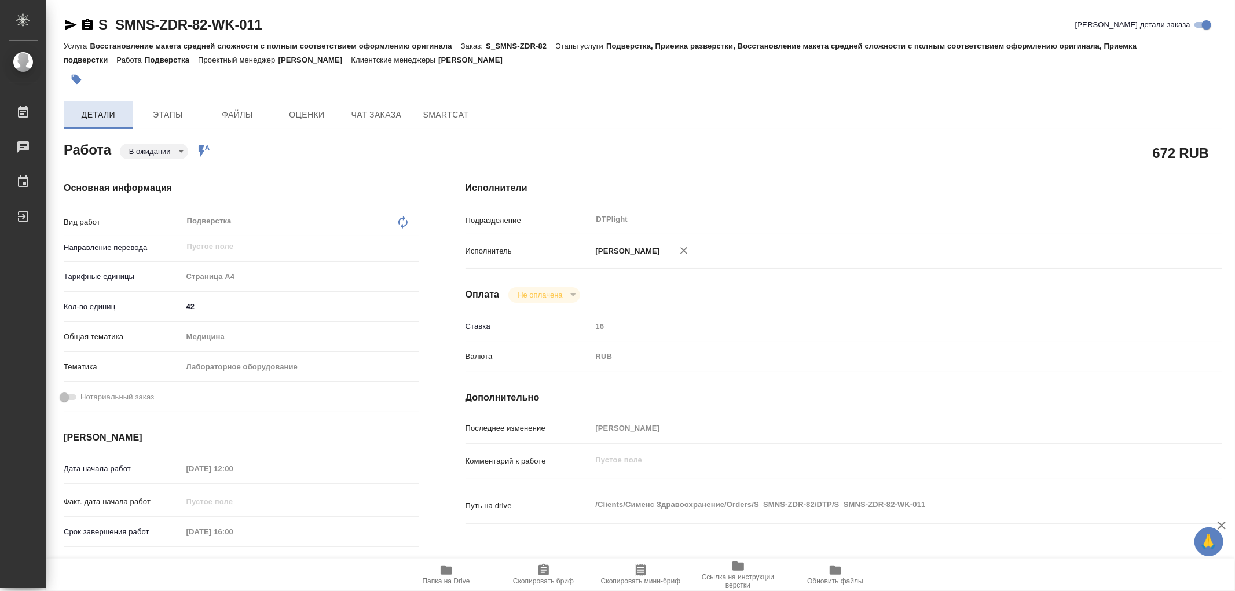
type textarea "x"
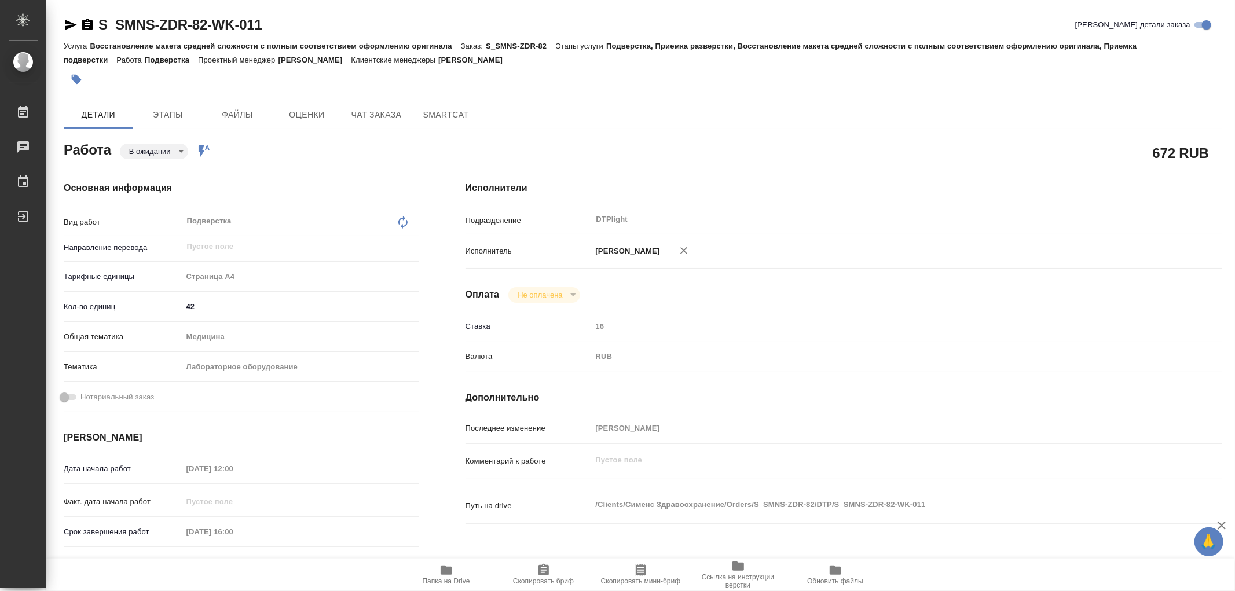
type input "pending"
type textarea "Подверстка"
type textarea "x"
type input "5f036ec4e16dec2d6b59c8ff"
type input "42"
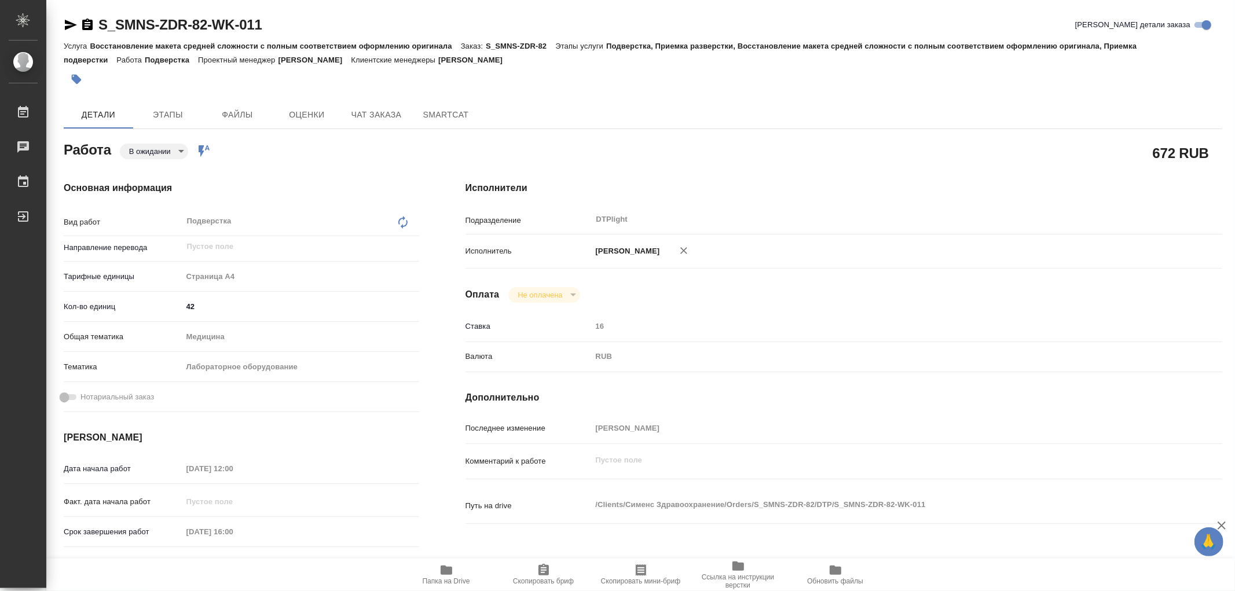
type input "med"
type input "6149830c2b7be24903fd7a80"
type input "02.10.2025 12:00"
type input "02.10.2025 16:00"
type input "02.10.2025 17:00"
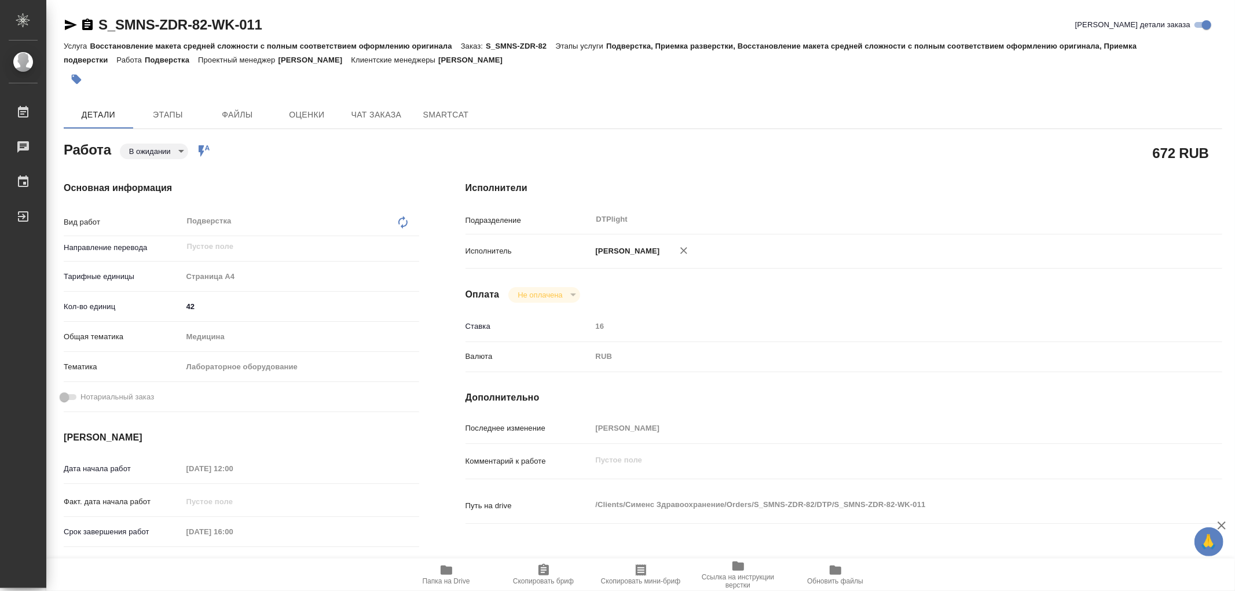
type input "DTPlight"
type input "notPayed"
type input "16"
type input "RUB"
type input "[PERSON_NAME]"
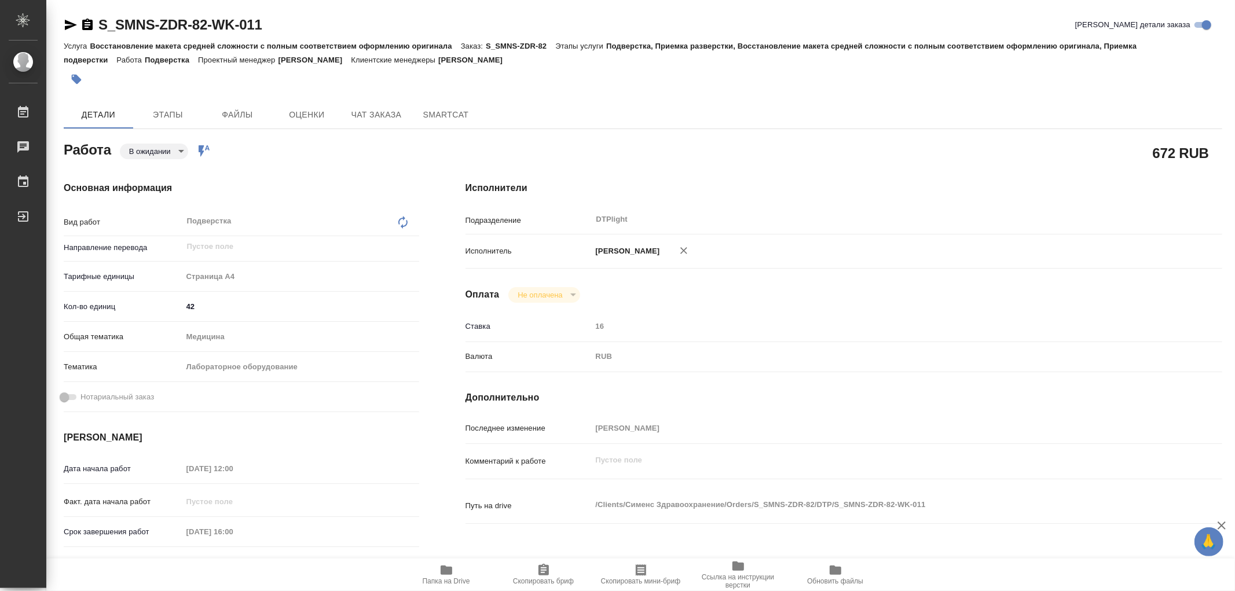
type textarea "x"
type textarea "/Clients/Сименс Здравоохранение/Orders/S_SMNS-ZDR-82/DTP/S_SMNS-ZDR-82-WK-011"
type textarea "x"
type input "S_SMNS-ZDR-82"
type input "уточнить"
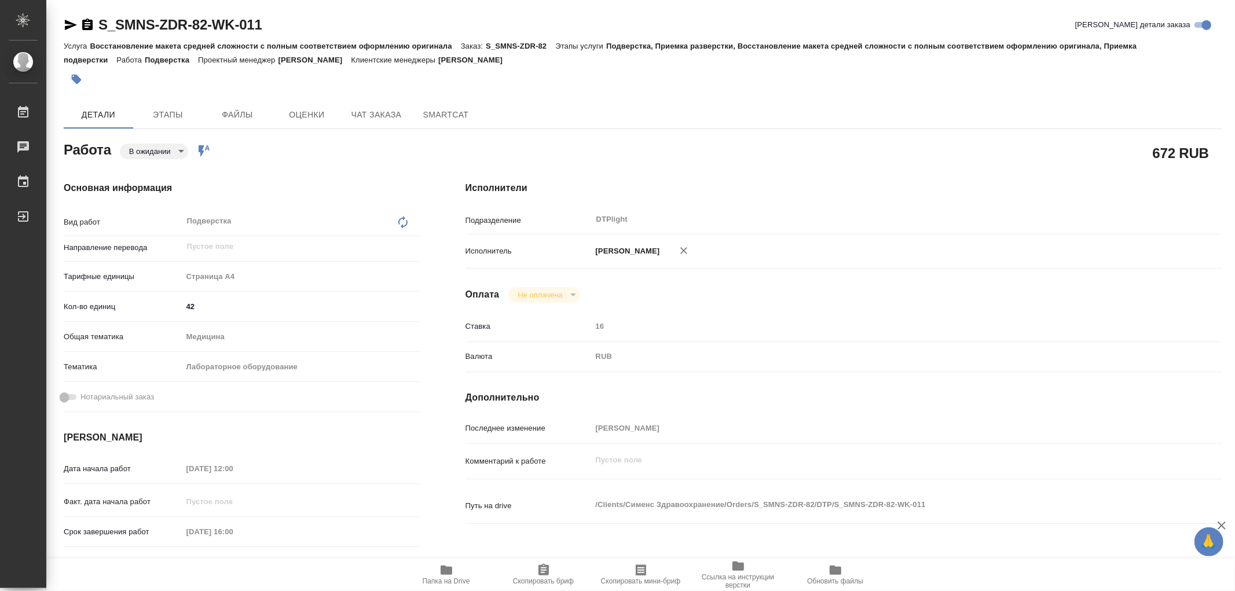
type input "Восстановление макета средней сложности с полным соответствием оформлению ориги…"
type input "Подверстка, Приемка разверстки, Восстановление макета средней сложности с полны…"
type input "[PERSON_NAME]"
type input "/Clients/Сименс Здравоохранение/Orders/S_SMNS-ZDR-82"
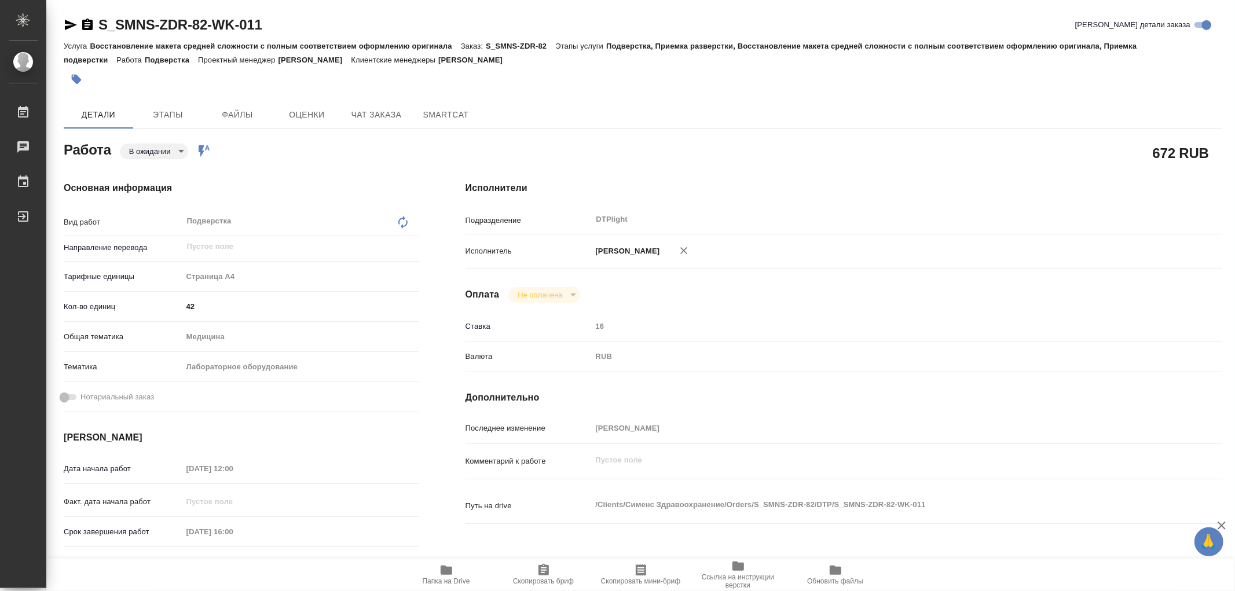
type textarea "x"
type textarea "англ-рус В следующих файлах нужно перевести только пункты 5 и 6 (включая подпун…"
type textarea "x"
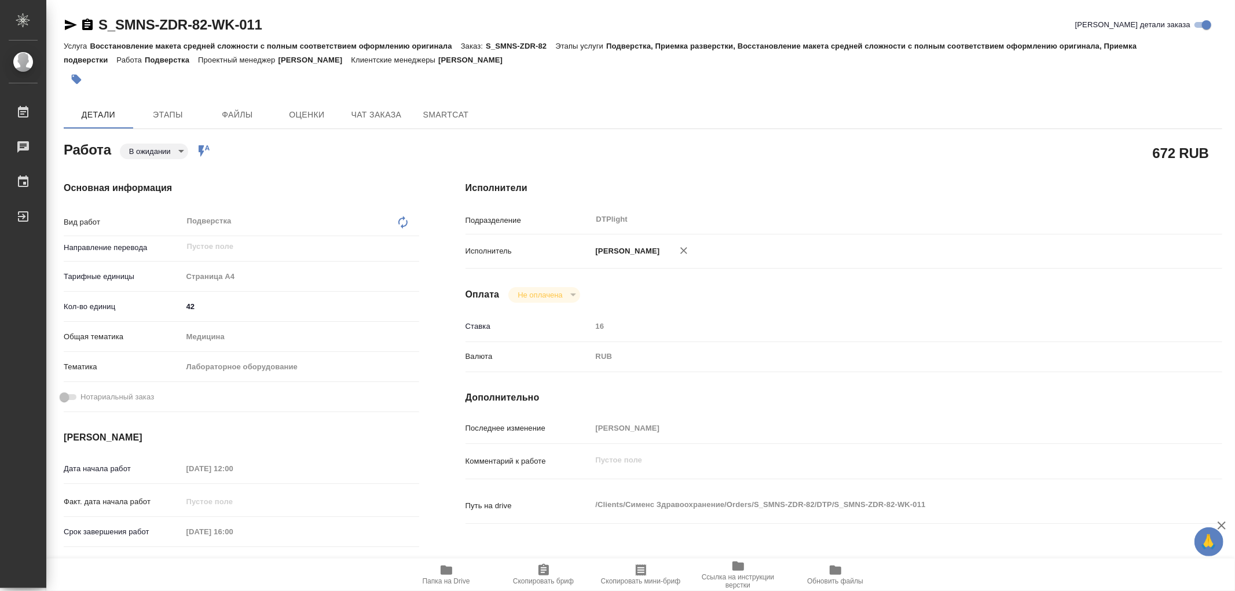
type textarea "x"
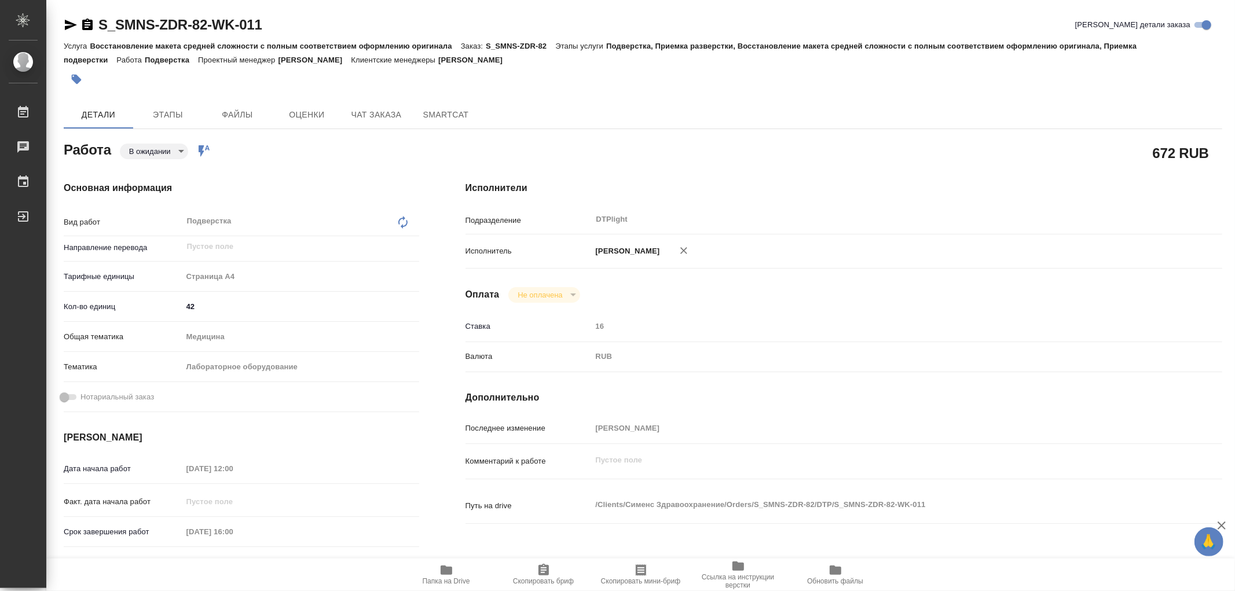
type textarea "x"
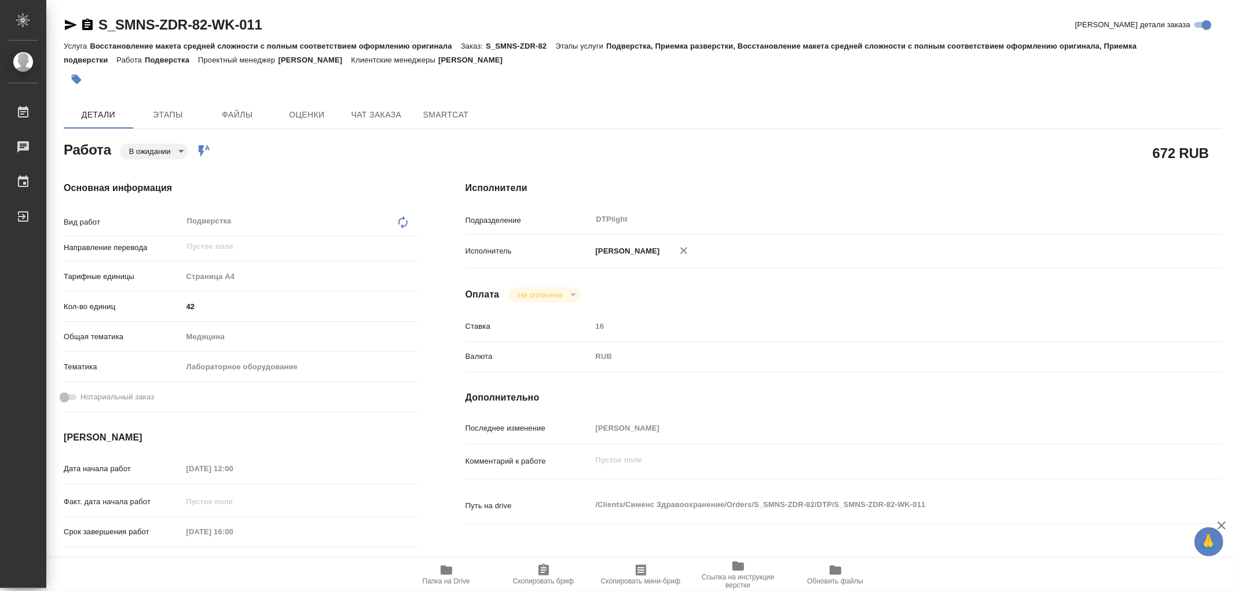
type textarea "x"
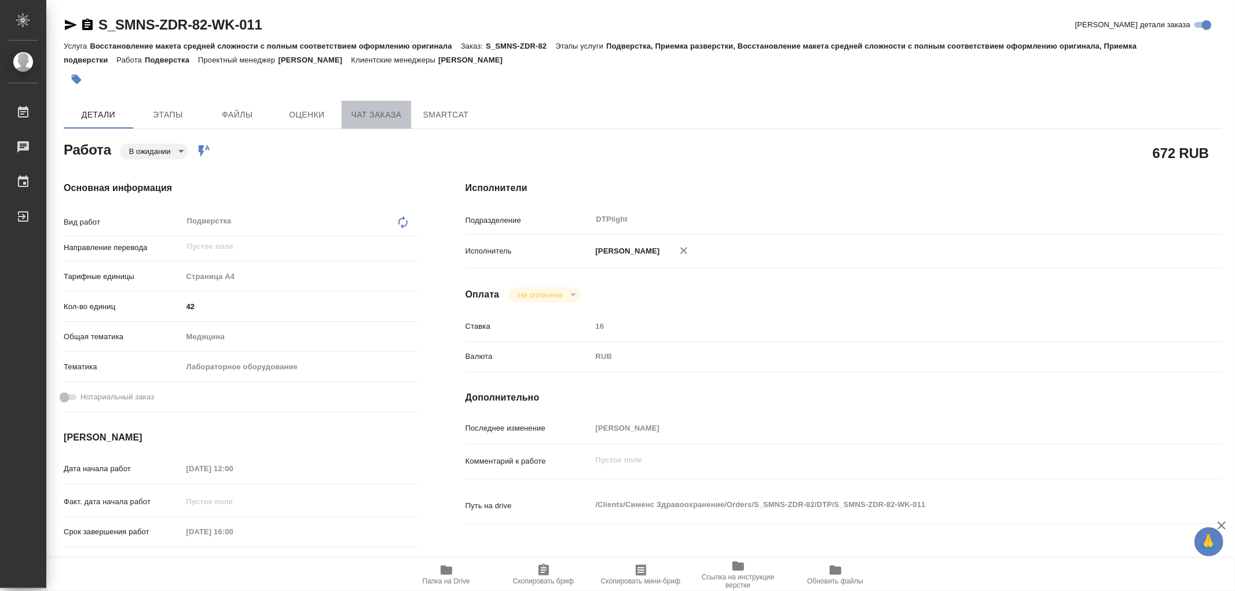
type textarea "x"
click at [378, 124] on button "Чат заказа" at bounding box center [376, 115] width 69 height 28
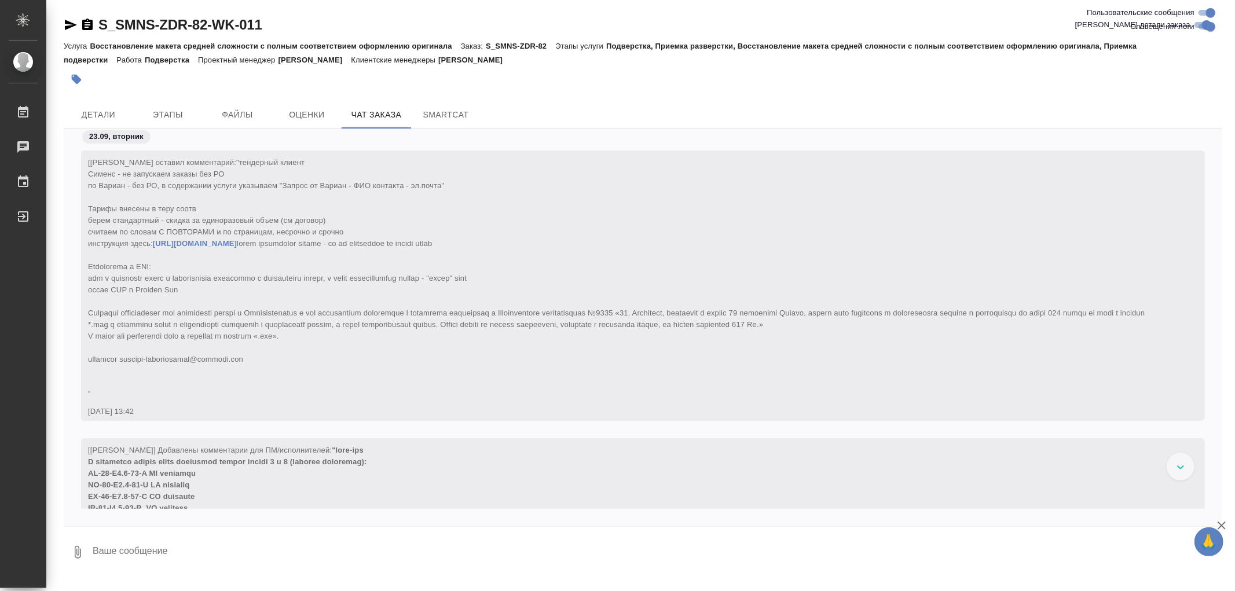
scroll to position [24038, 0]
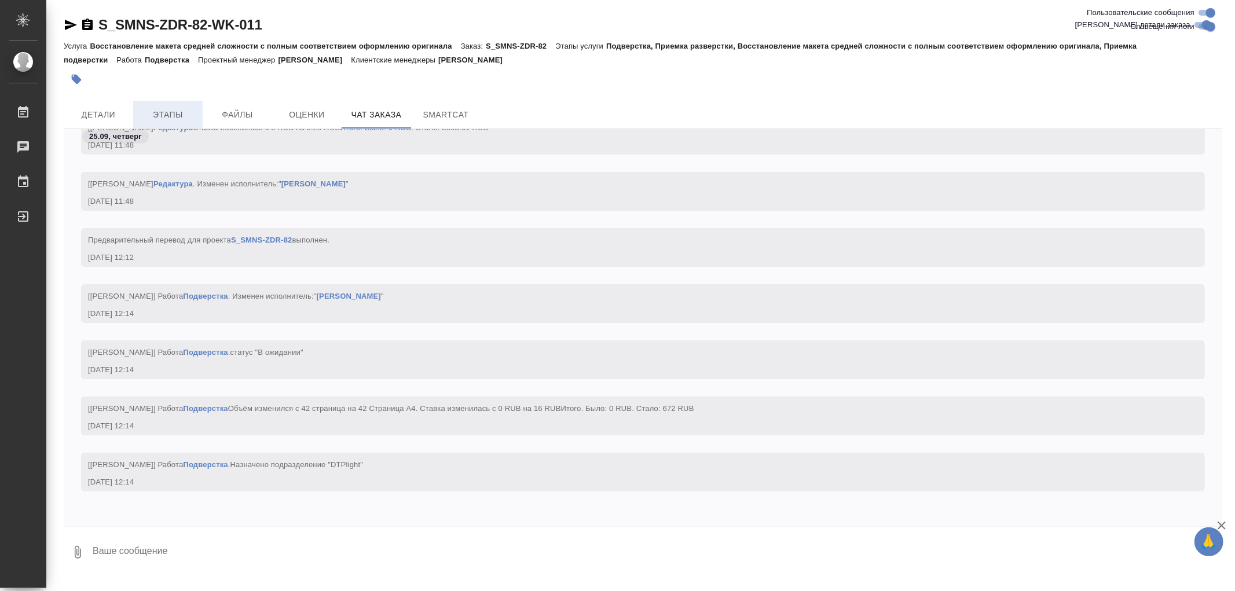
click at [171, 111] on span "Этапы" at bounding box center [168, 115] width 56 height 14
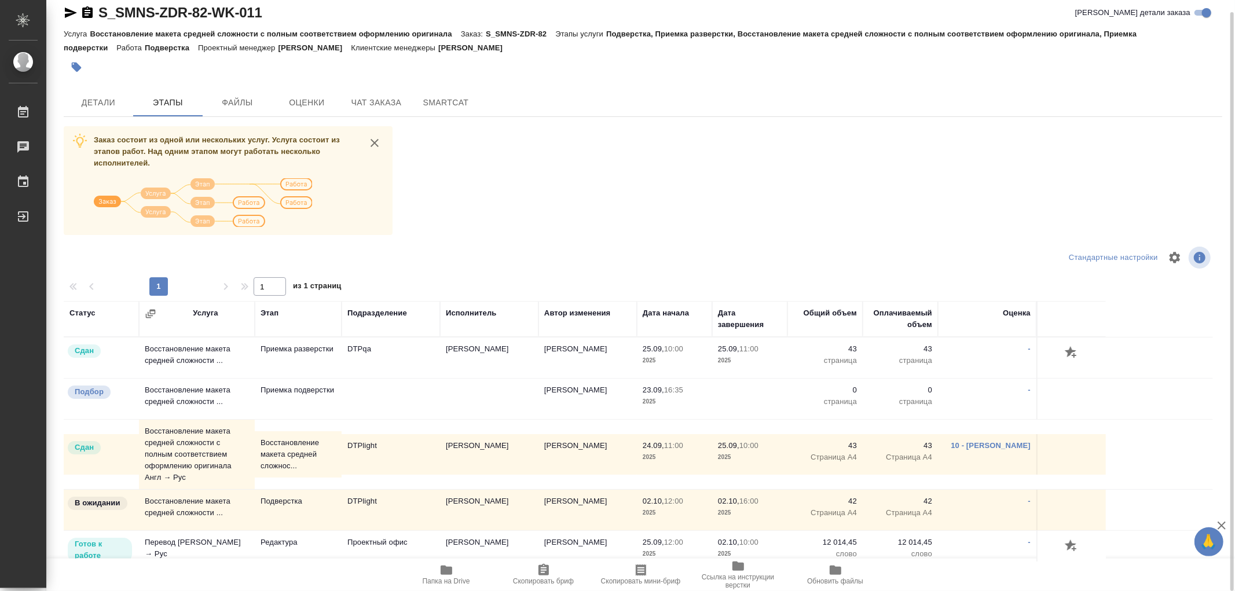
scroll to position [10, 0]
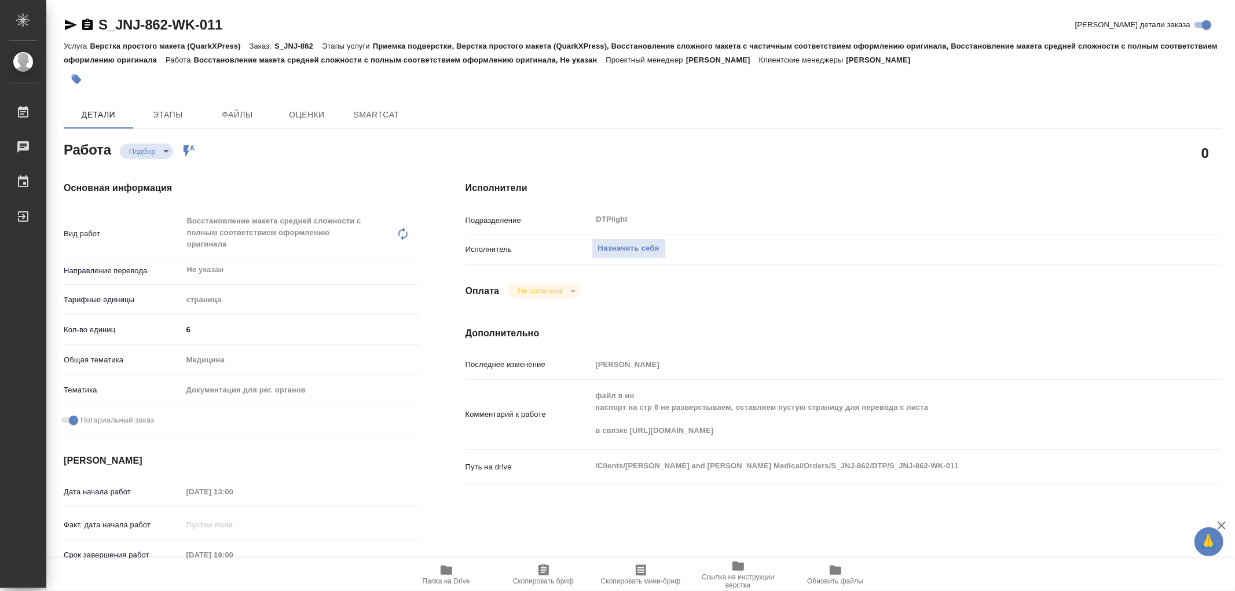
type textarea "x"
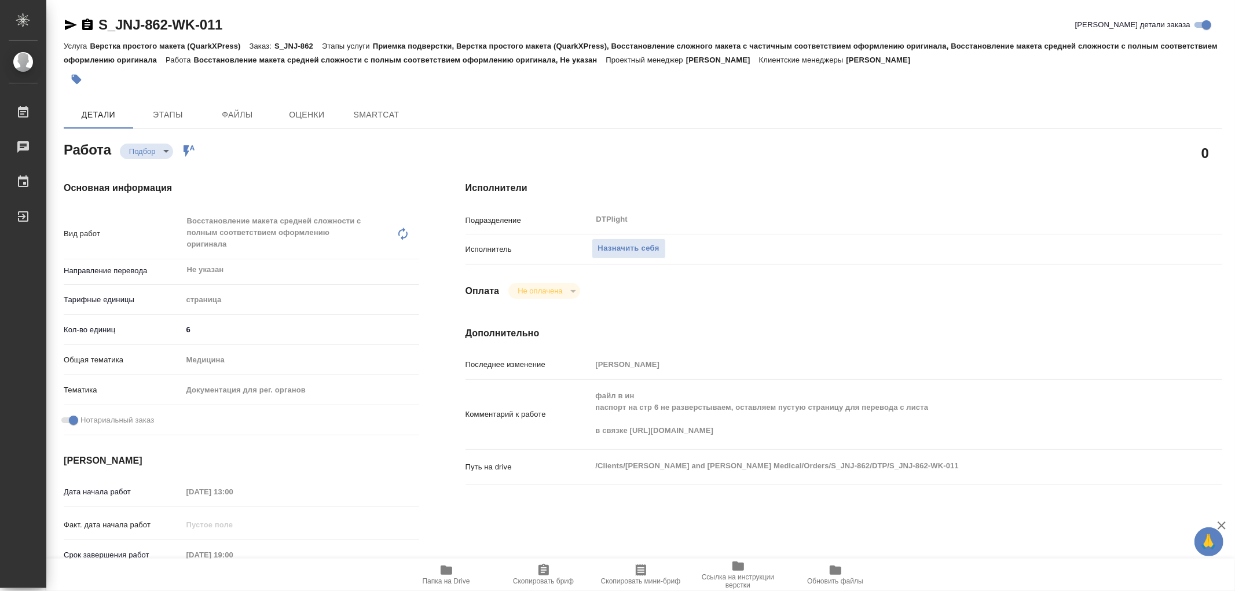
type textarea "x"
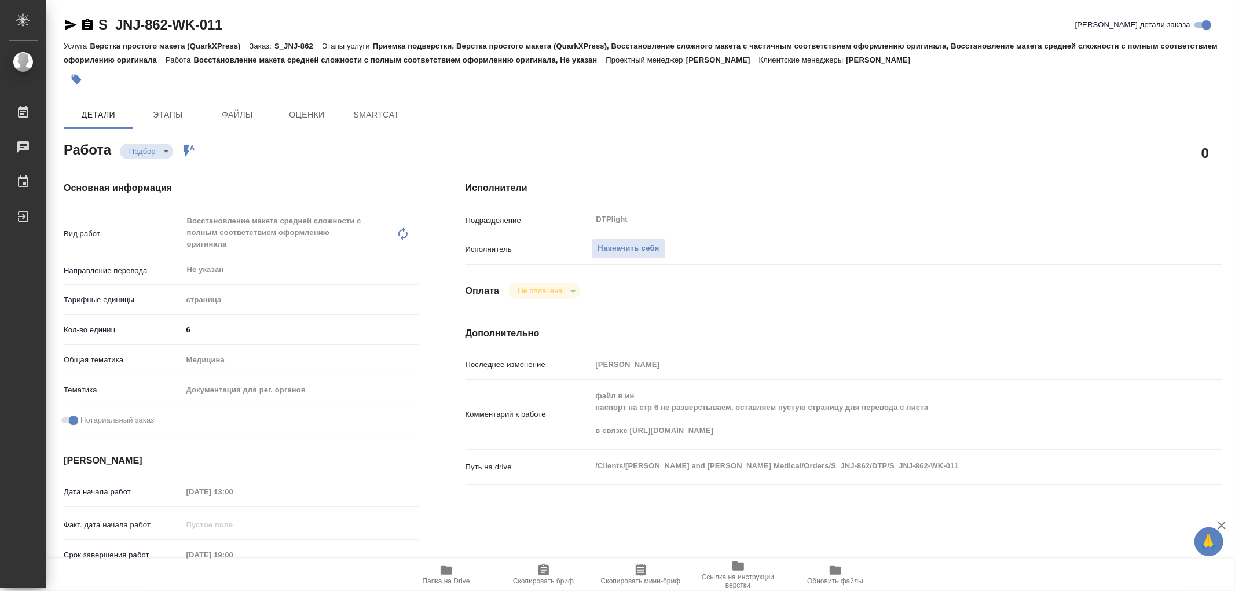
type textarea "x"
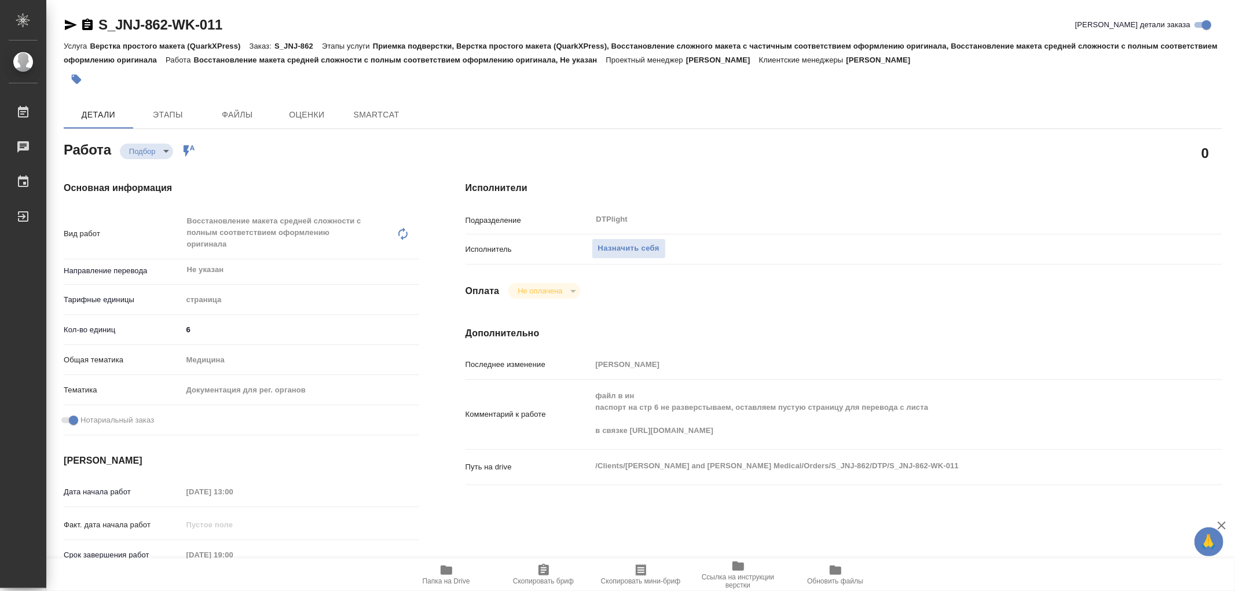
type textarea "x"
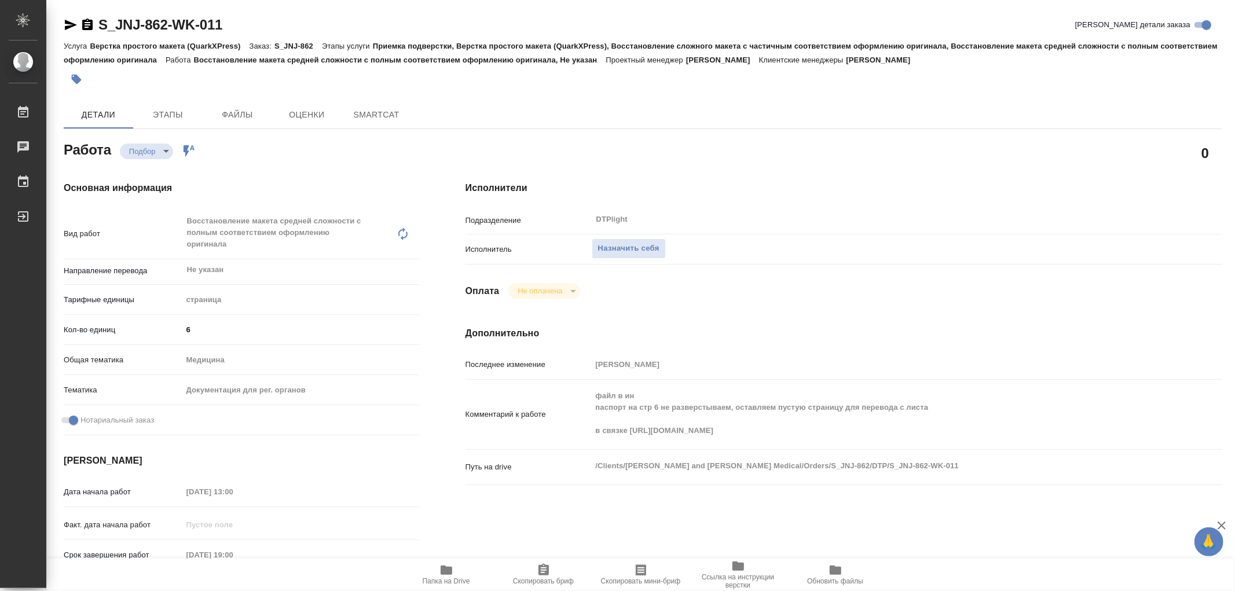
type textarea "x"
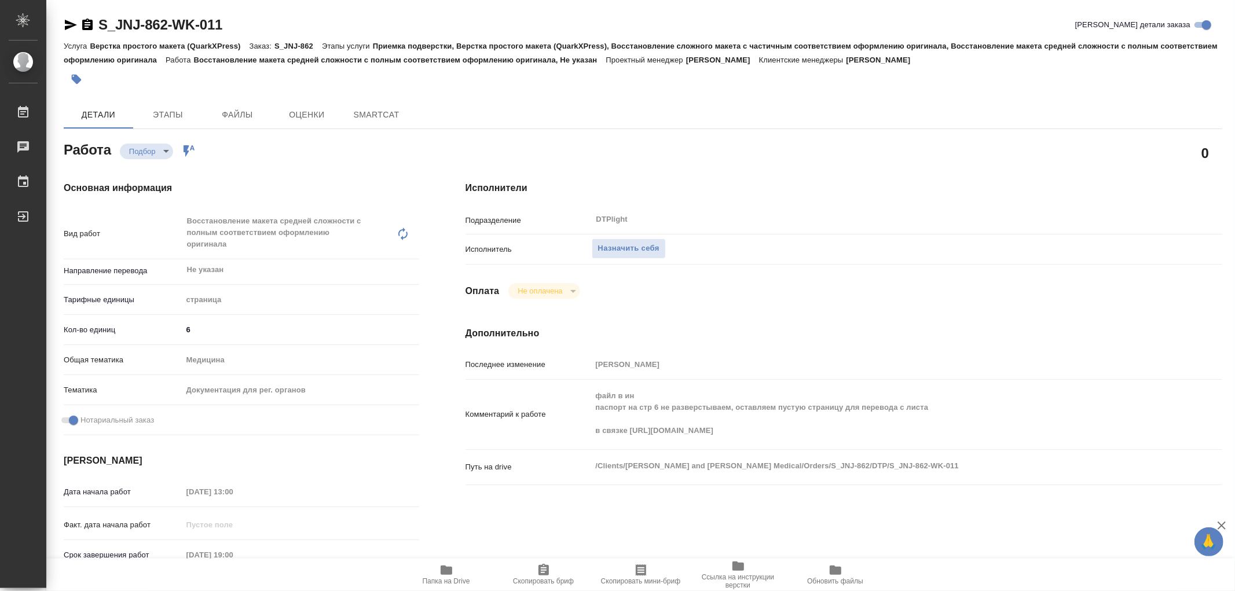
type textarea "x"
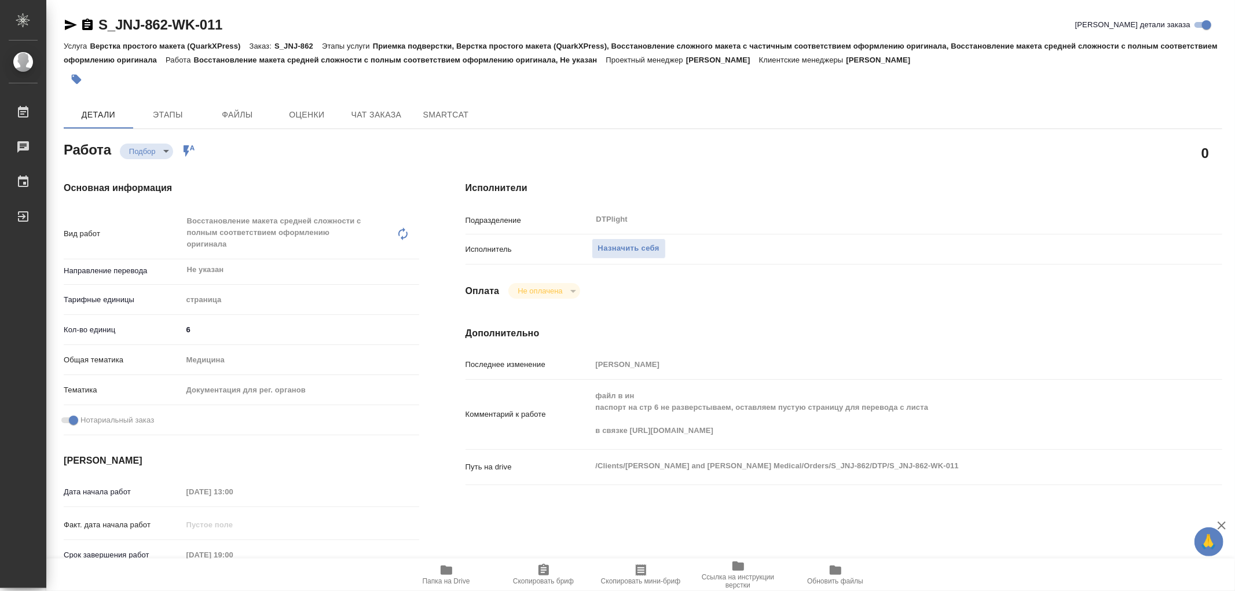
type textarea "x"
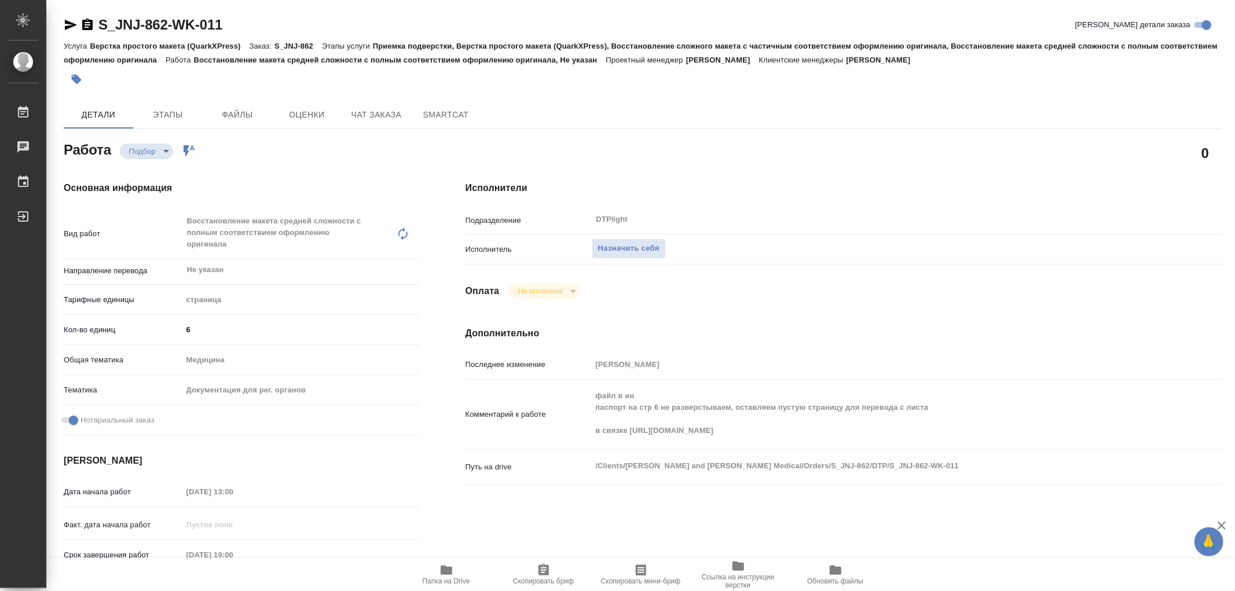
type textarea "x"
